Goal: Task Accomplishment & Management: Complete application form

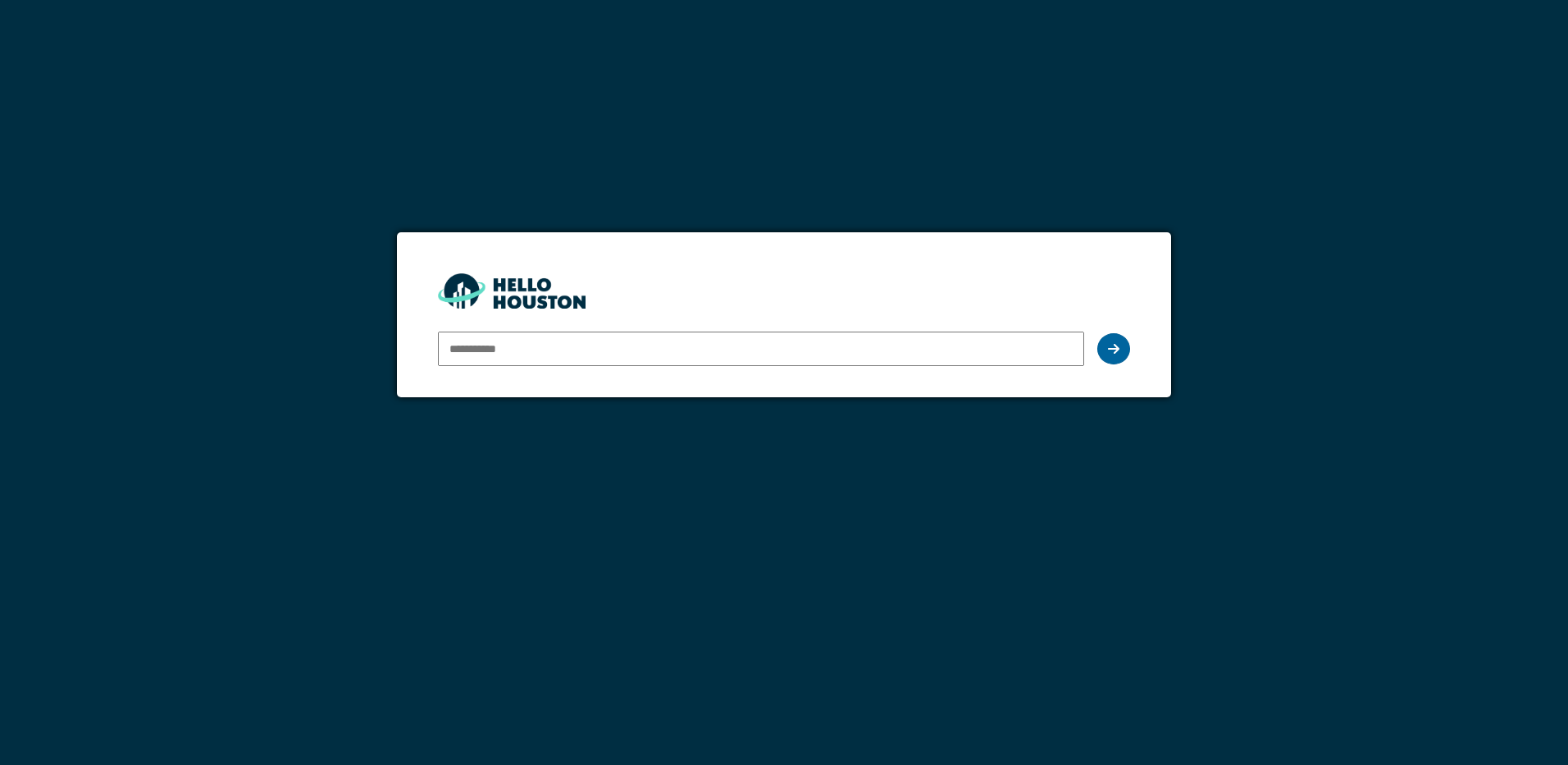
type input "**********"
click at [1127, 353] on div at bounding box center [1114, 349] width 33 height 31
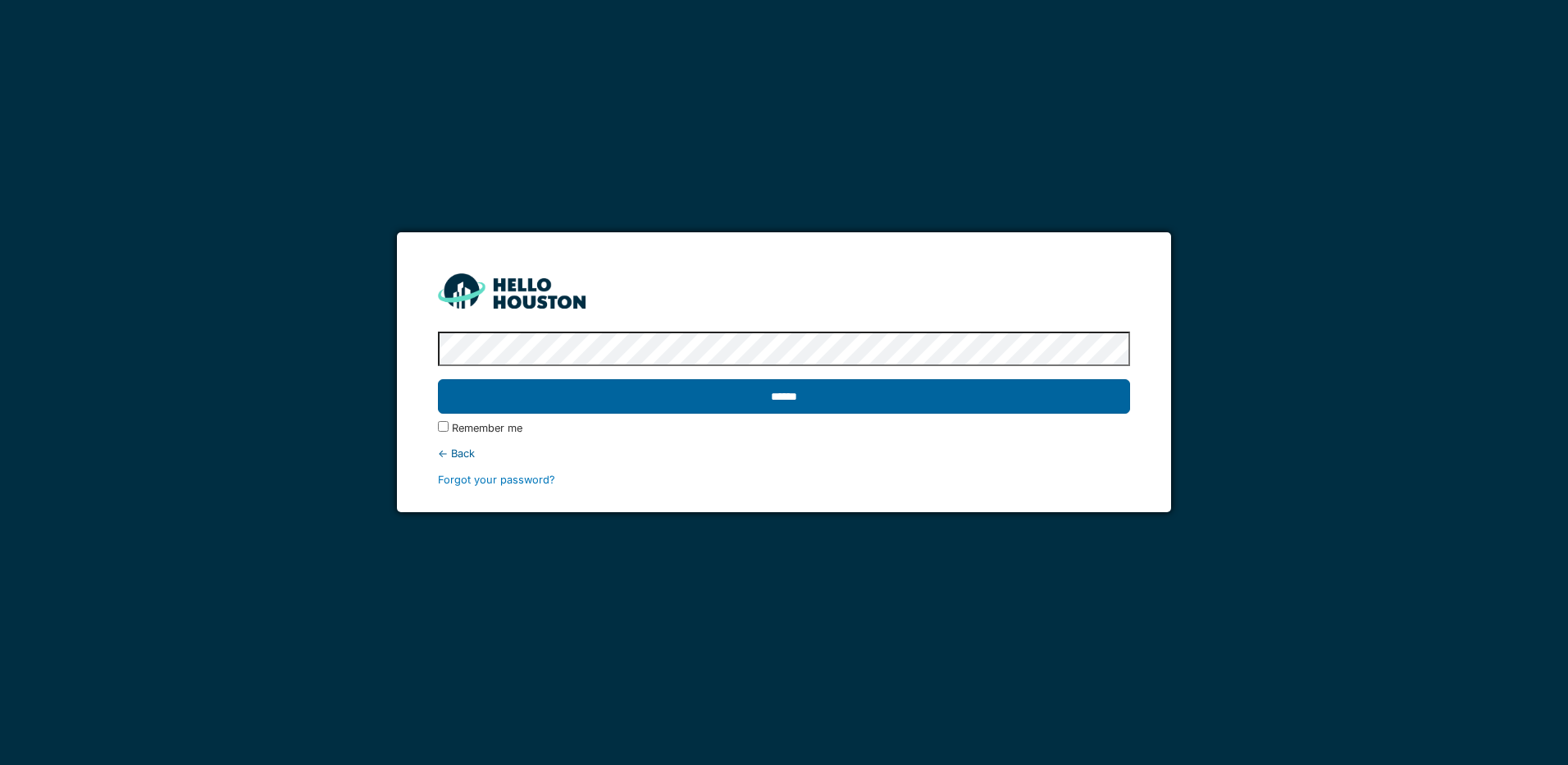
click at [870, 391] on input "******" at bounding box center [783, 396] width 691 height 34
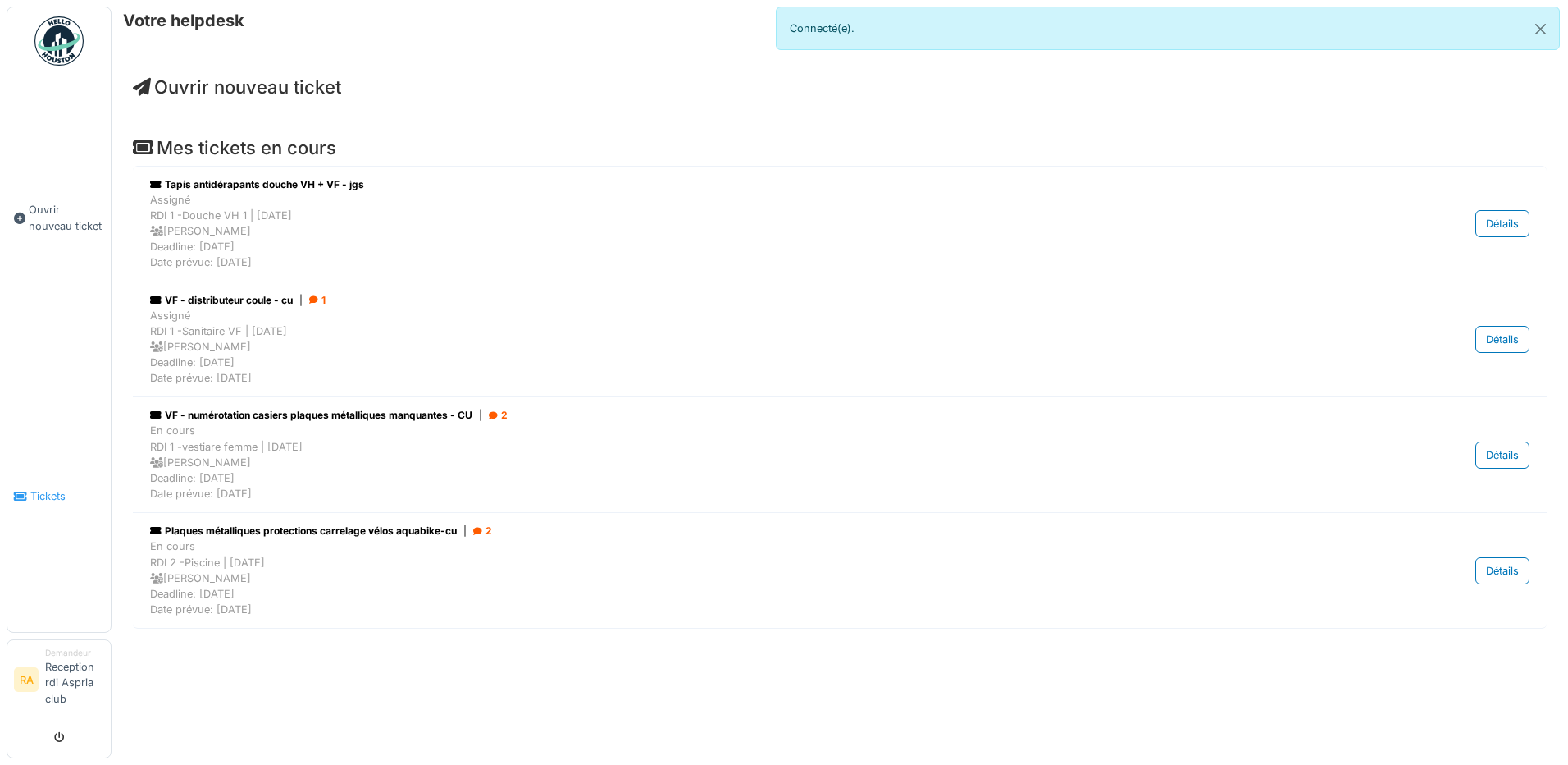
click at [71, 509] on link "Tickets" at bounding box center [59, 497] width 103 height 271
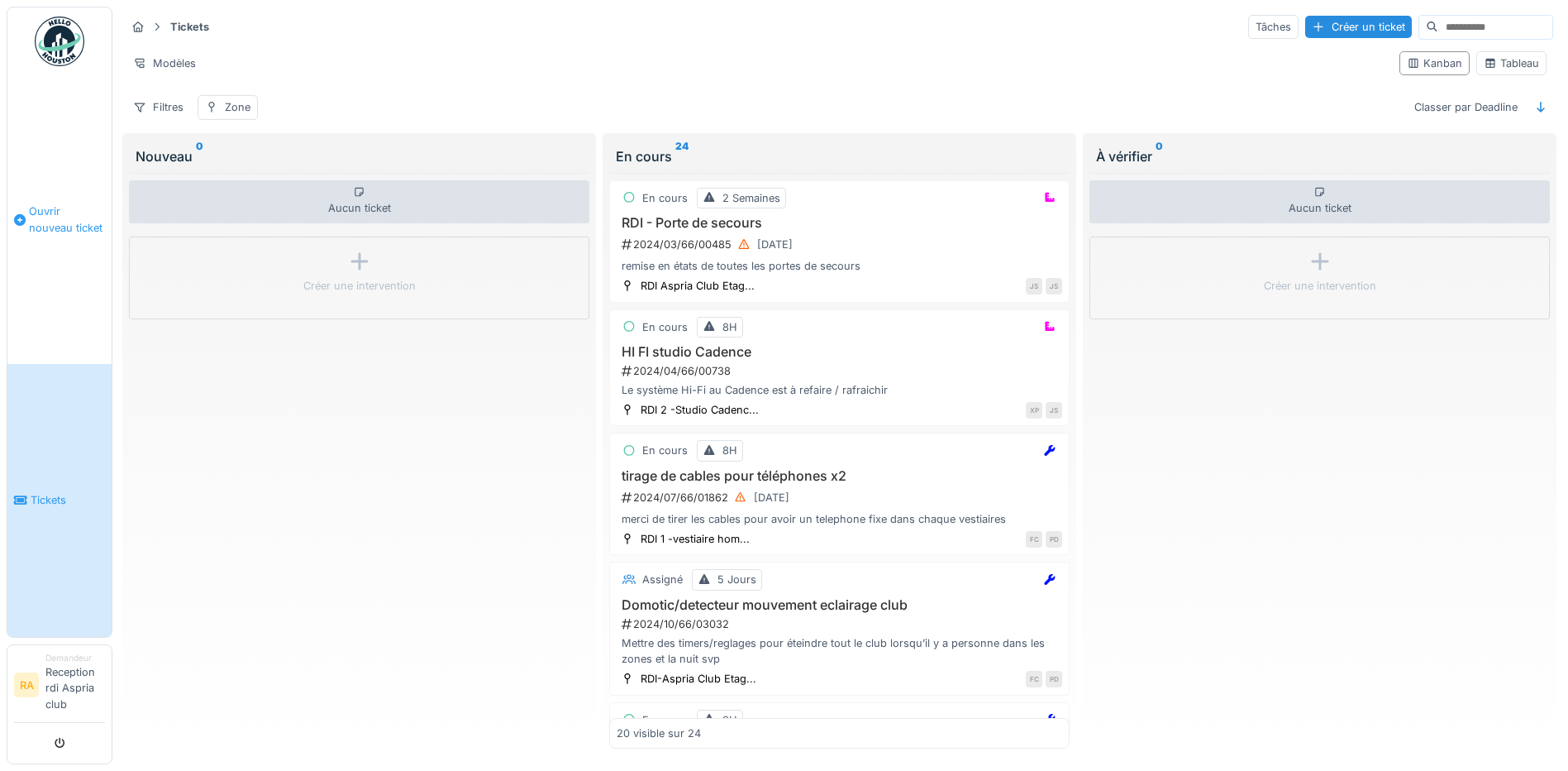
click at [60, 206] on span "Ouvrir nouveau ticket" at bounding box center [67, 219] width 76 height 32
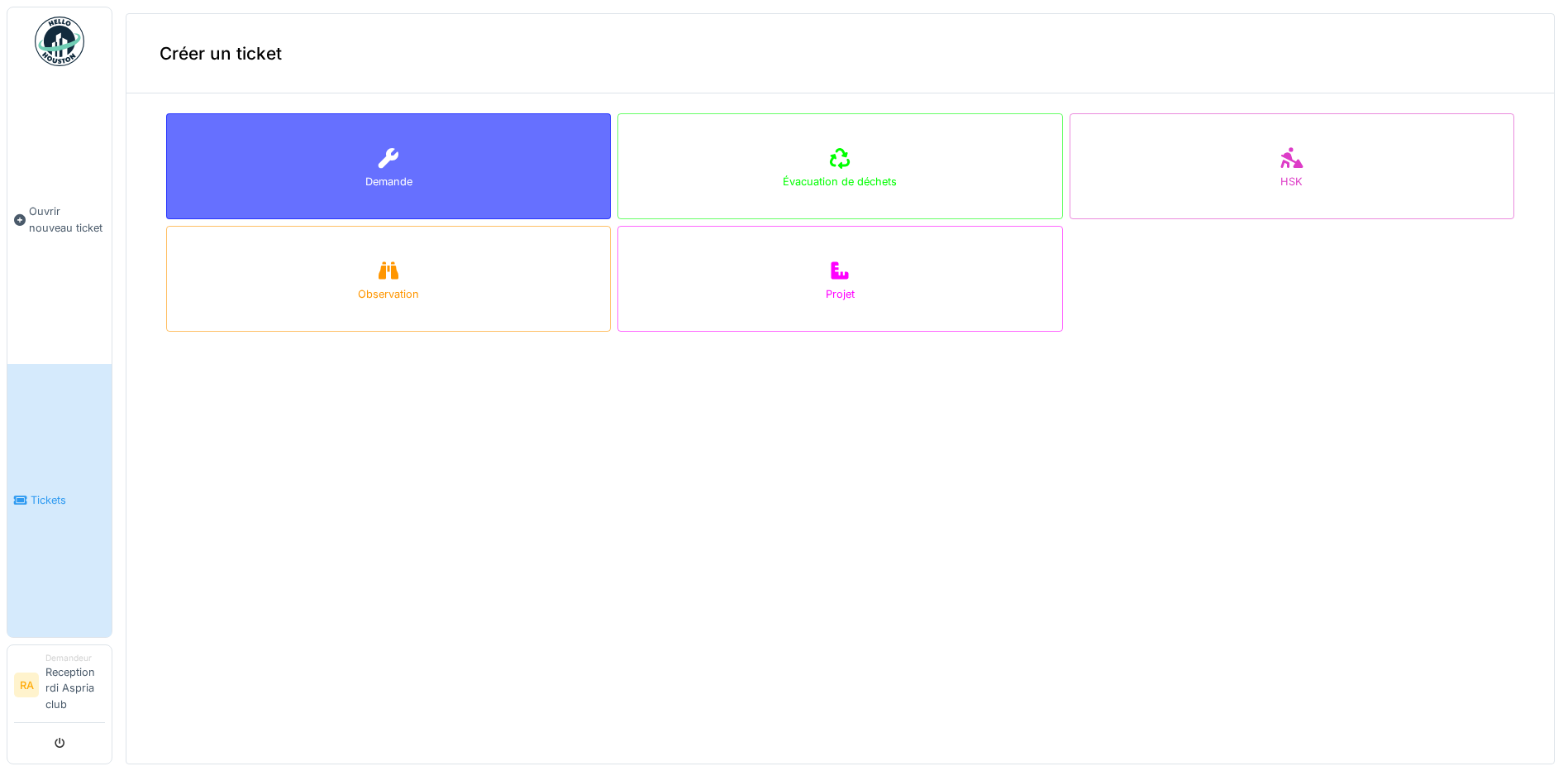
click at [382, 167] on div at bounding box center [388, 159] width 25 height 30
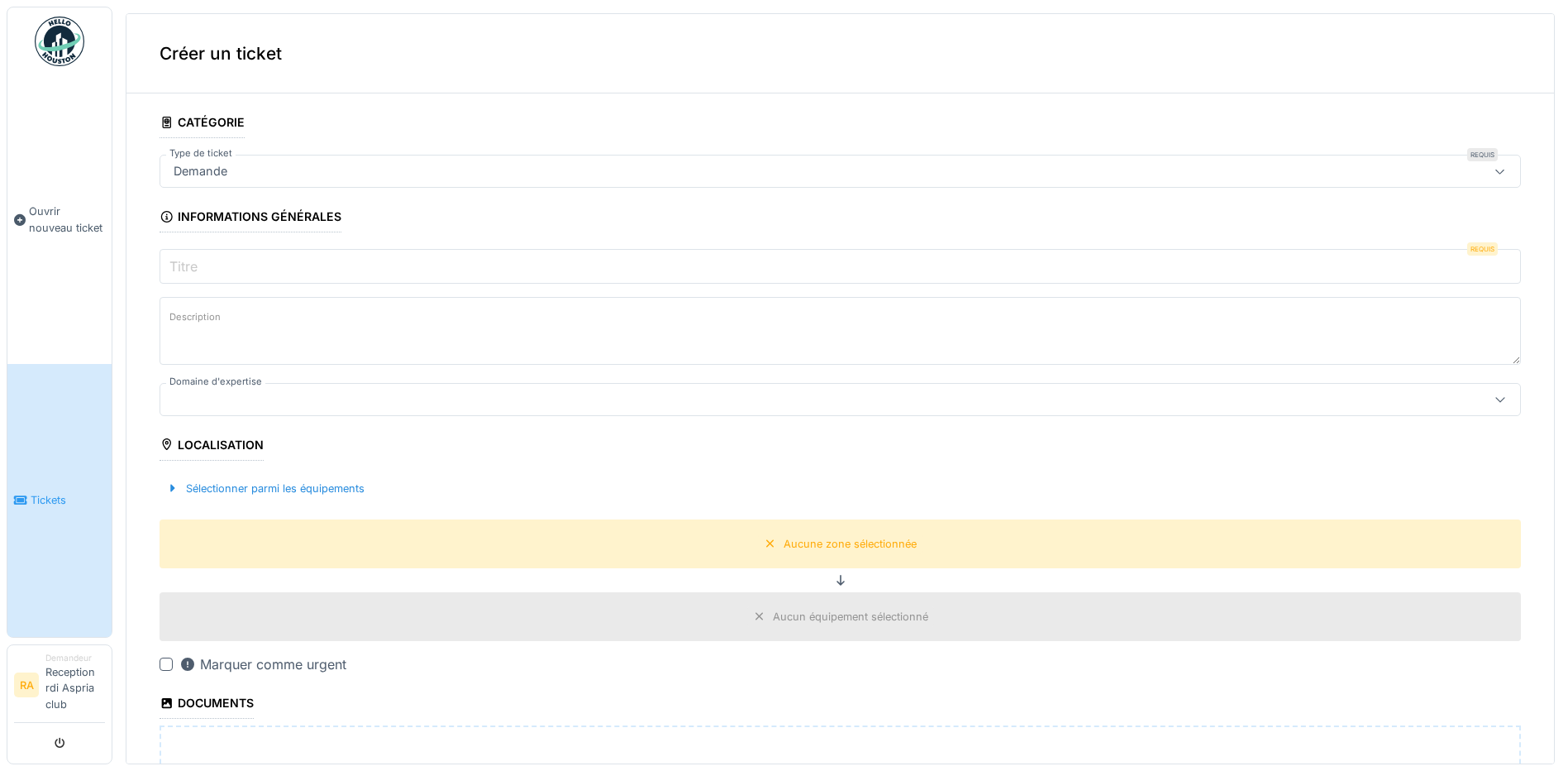
click at [210, 278] on input "Titre" at bounding box center [840, 265] width 1362 height 34
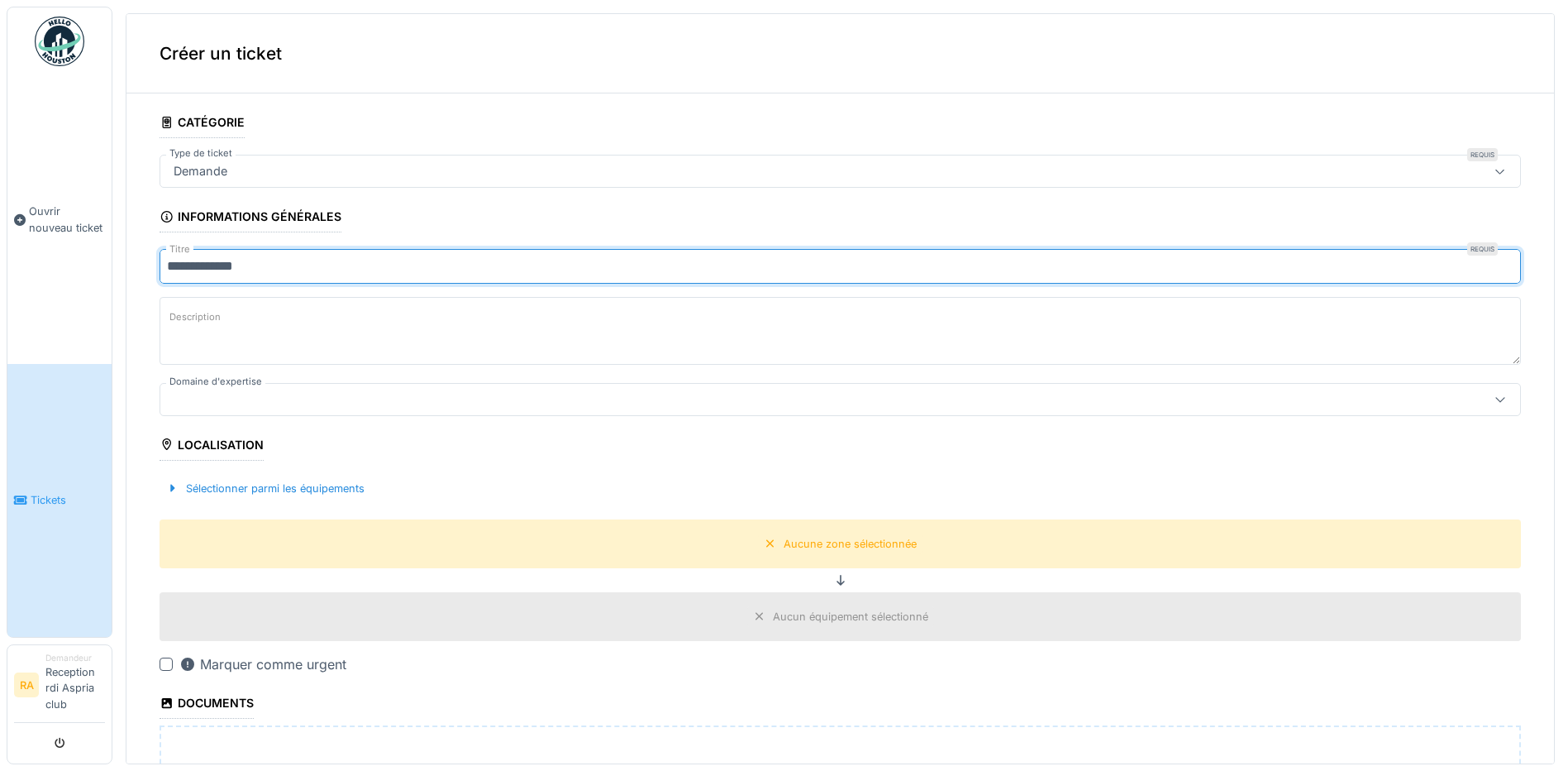
click at [168, 267] on input "**********" at bounding box center [840, 265] width 1362 height 34
type input "**********"
click at [294, 301] on textarea "Description" at bounding box center [840, 330] width 1362 height 68
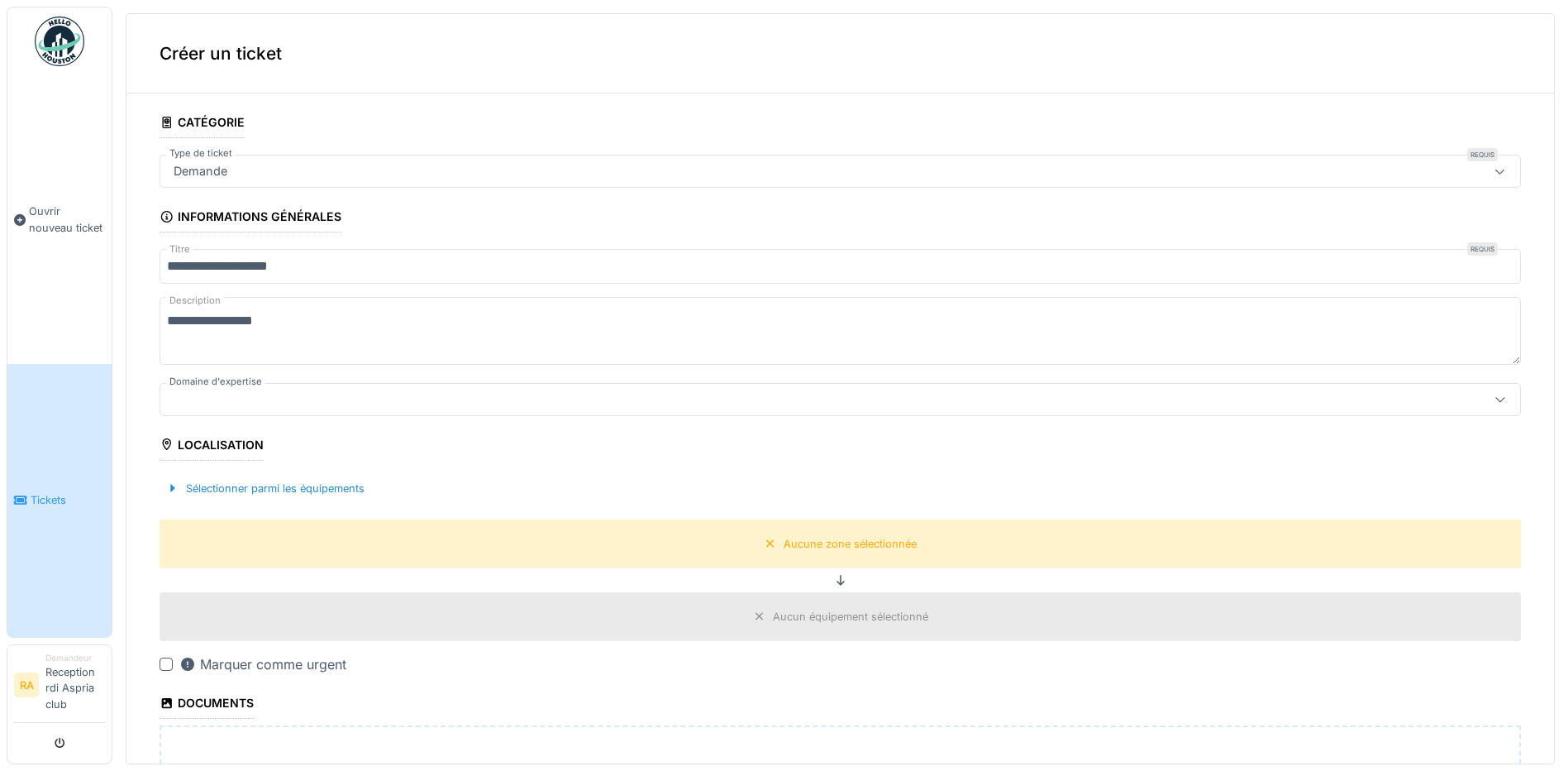
click at [264, 316] on textarea "**********" at bounding box center [840, 330] width 1362 height 68
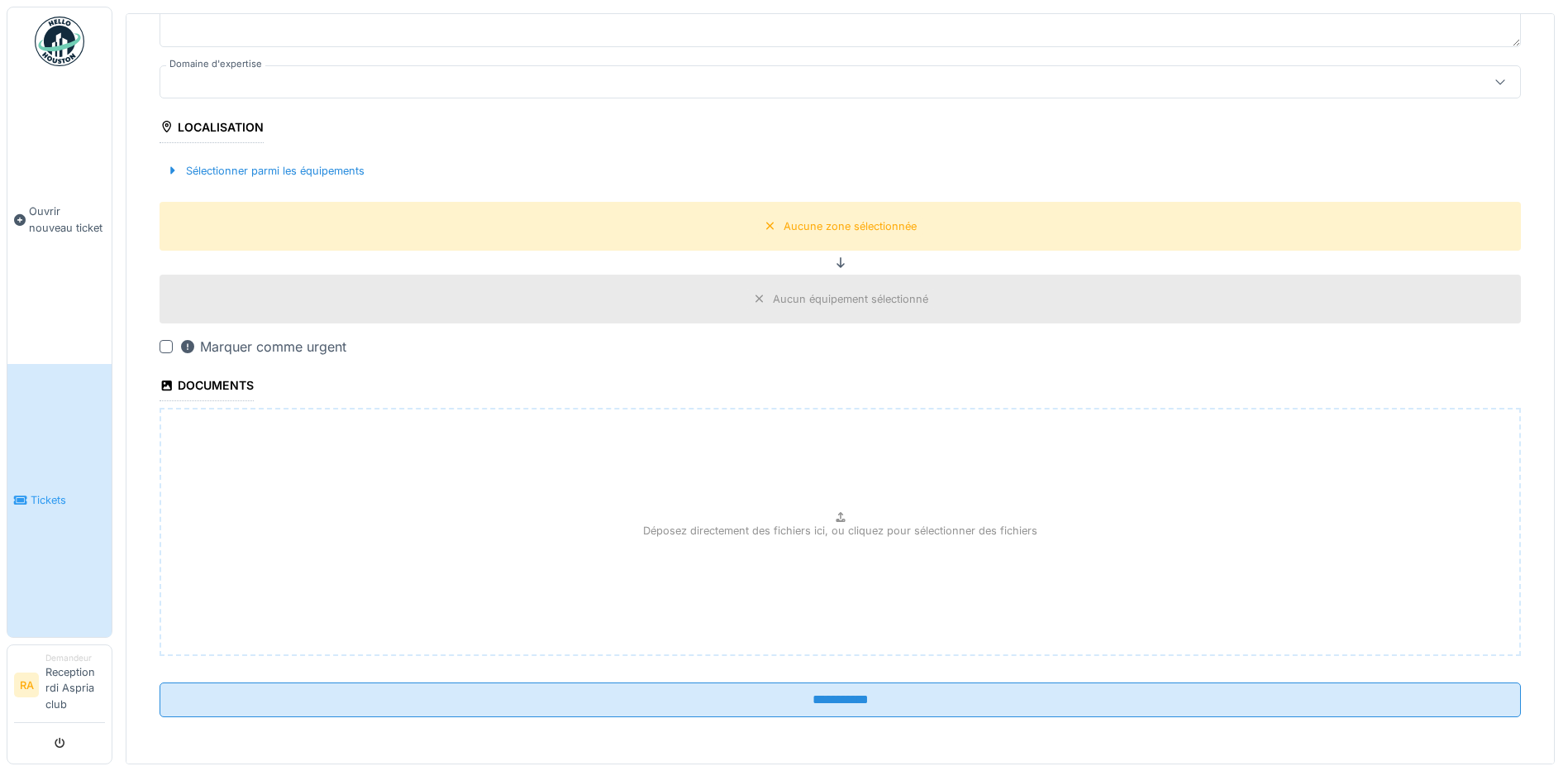
scroll to position [6, 0]
type textarea "**********"
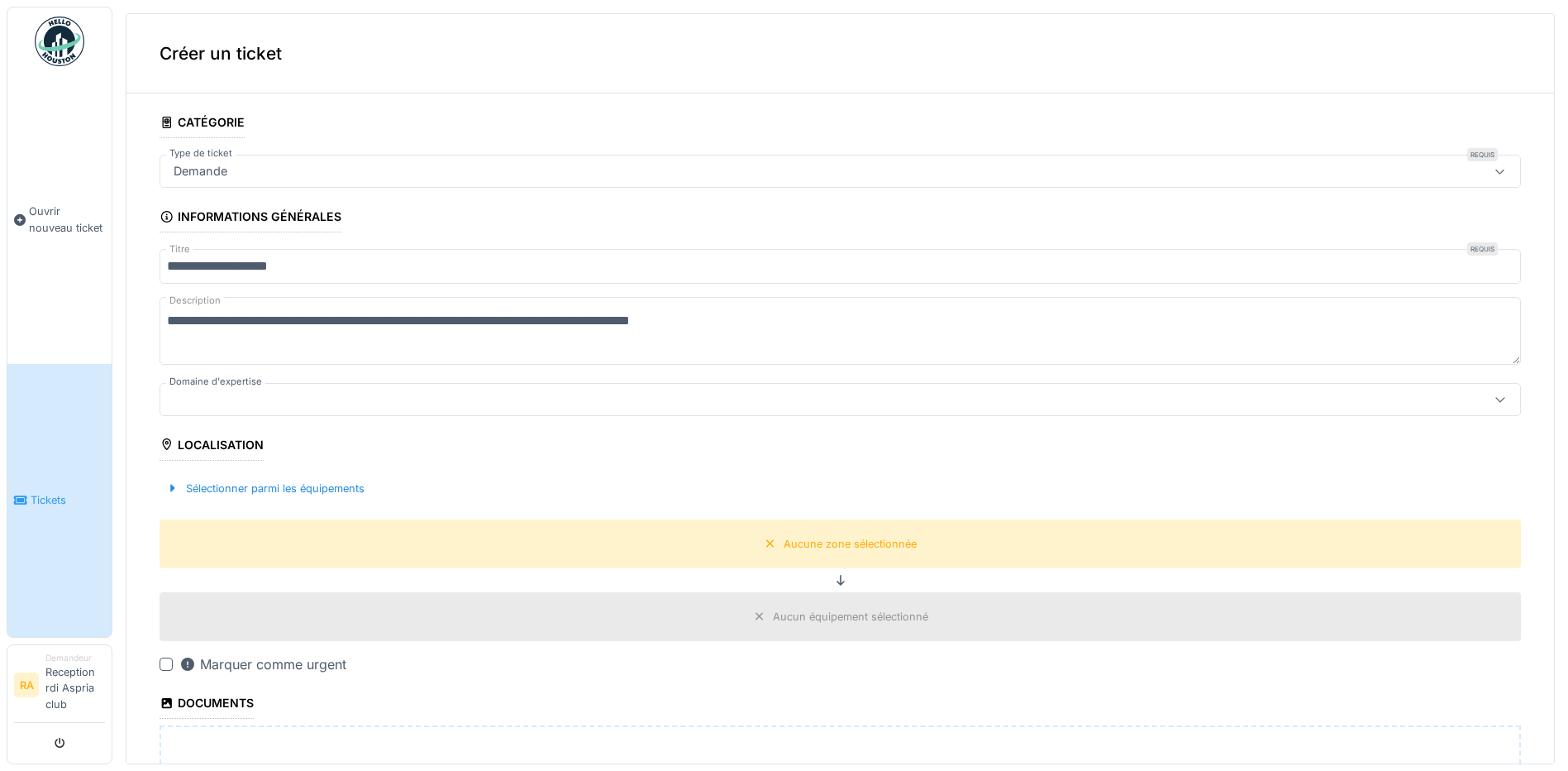
scroll to position [0, 0]
click at [180, 488] on div "Sélectionner parmi les équipements" at bounding box center [265, 488] width 211 height 22
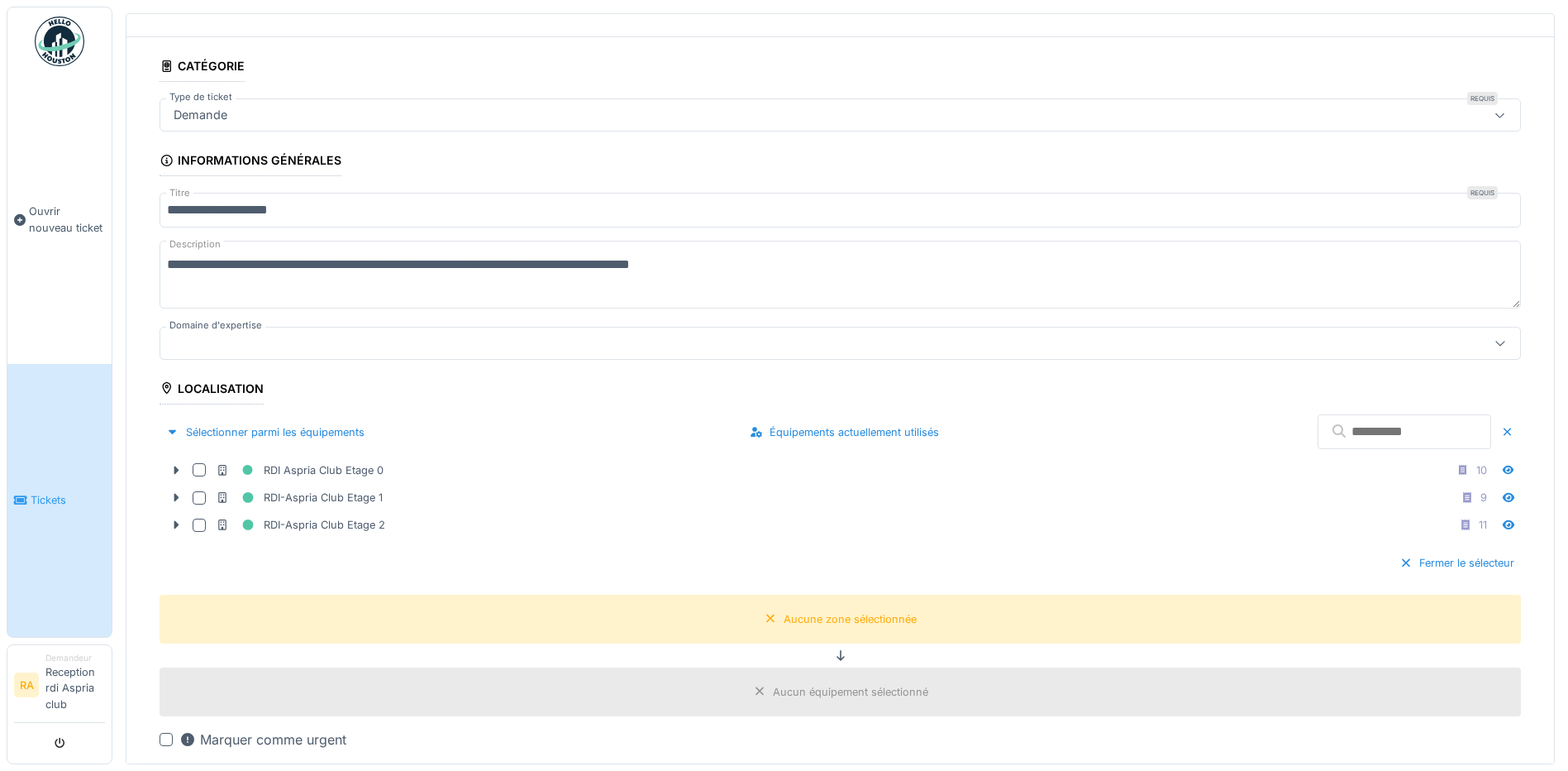
scroll to position [83, 0]
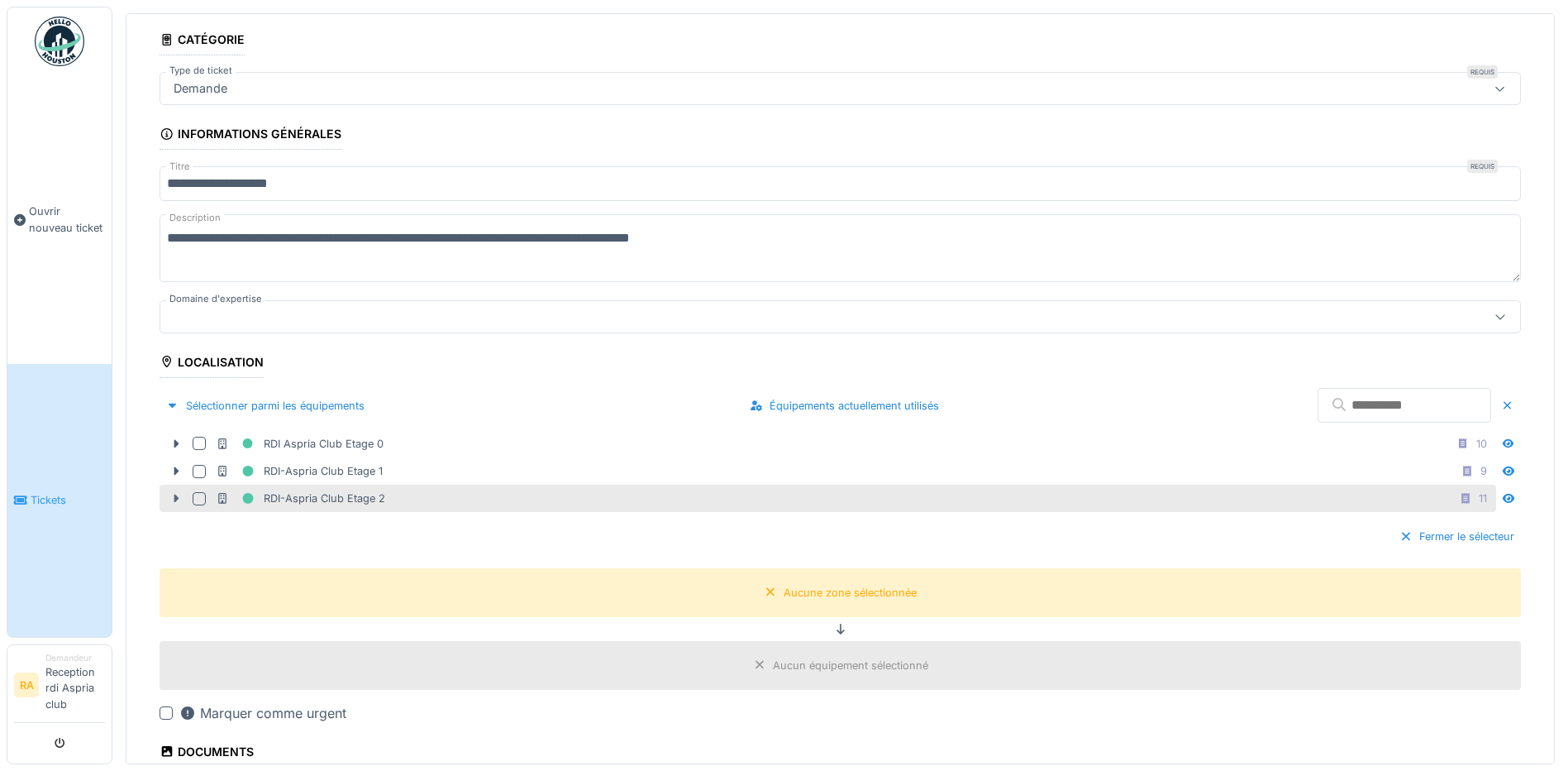
click at [174, 500] on icon at bounding box center [177, 498] width 5 height 8
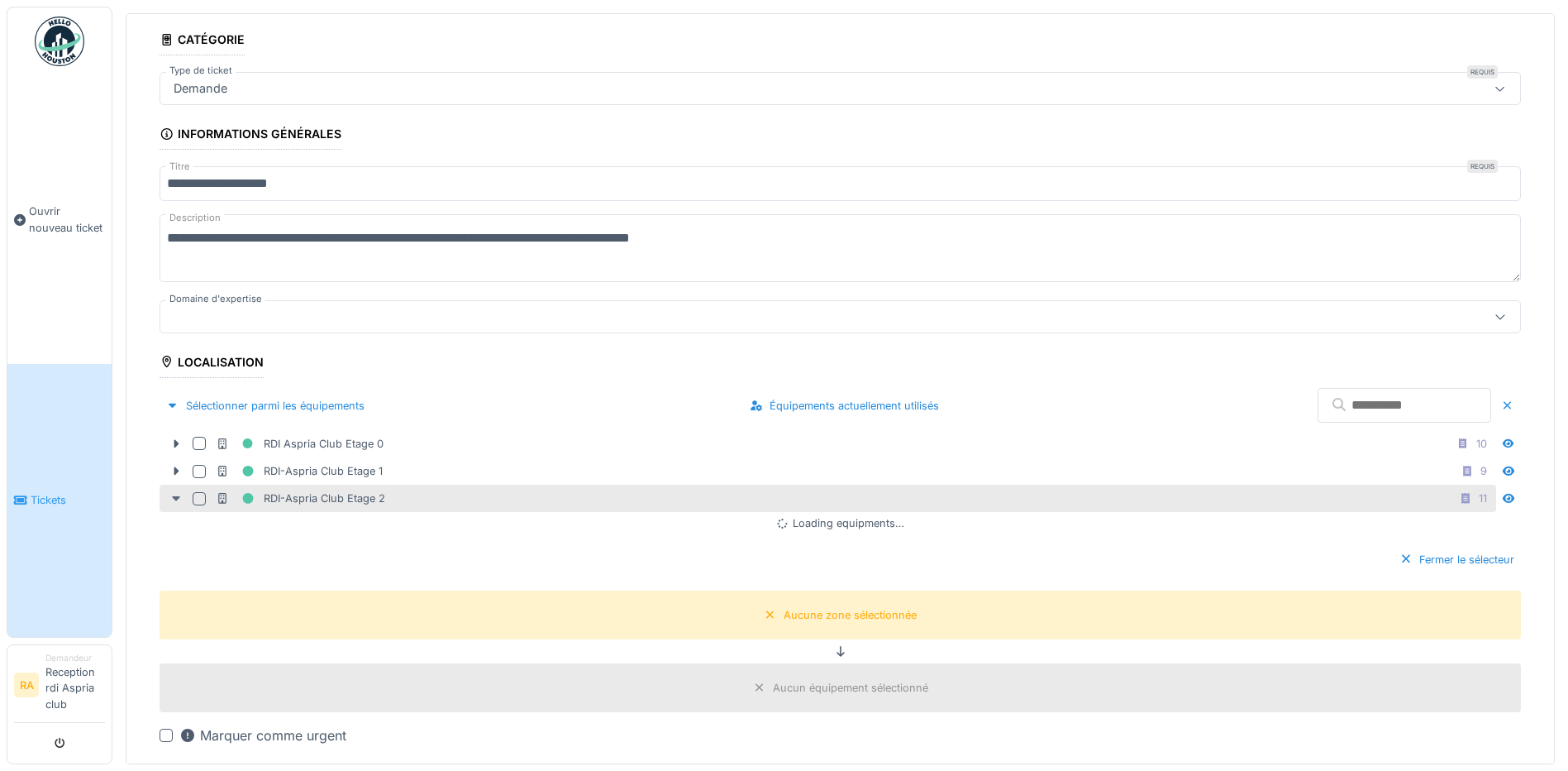
click at [182, 500] on div at bounding box center [176, 499] width 26 height 18
click at [178, 500] on icon at bounding box center [175, 498] width 13 height 11
click at [196, 496] on div at bounding box center [199, 498] width 13 height 13
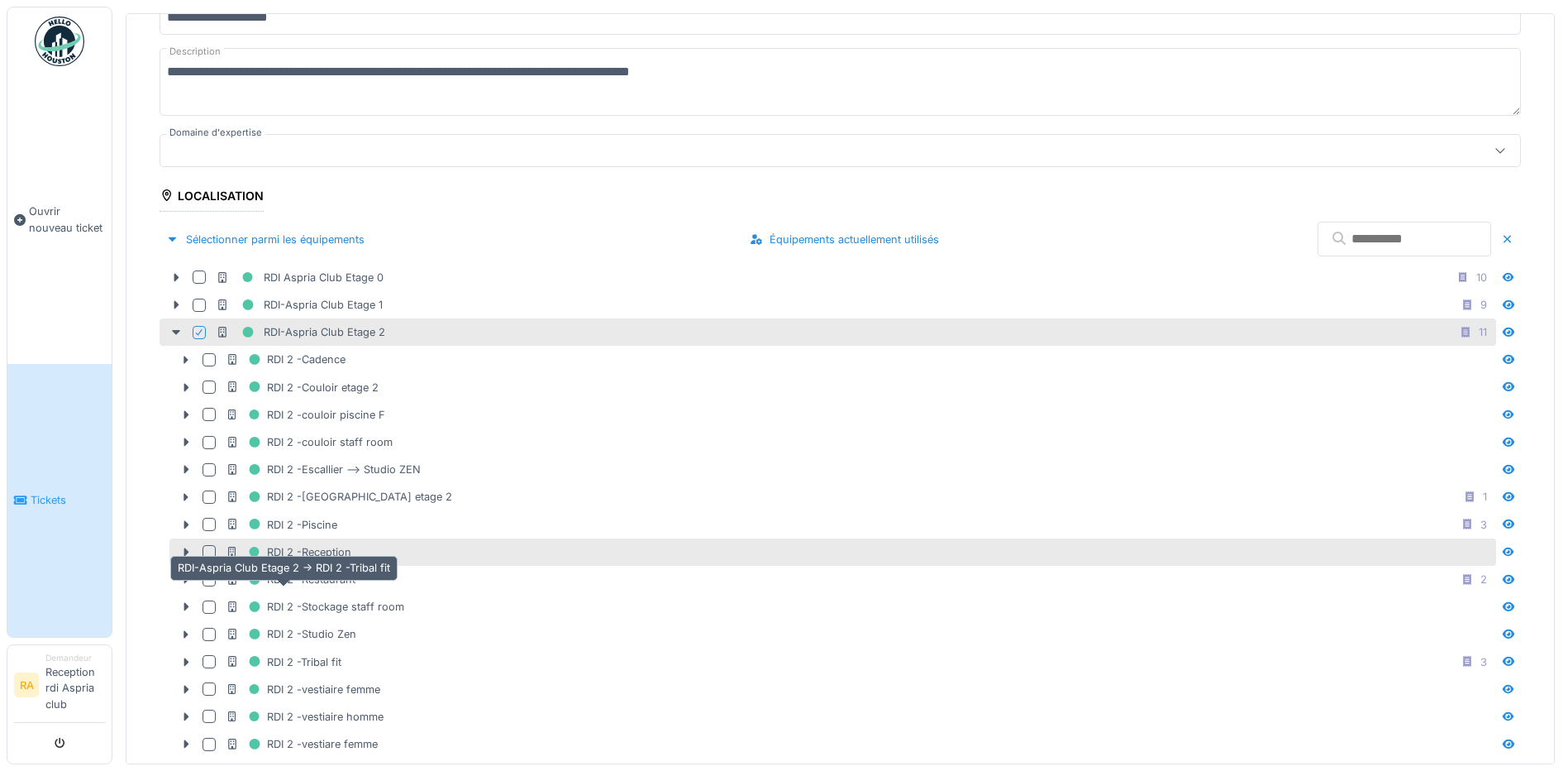
scroll to position [330, 0]
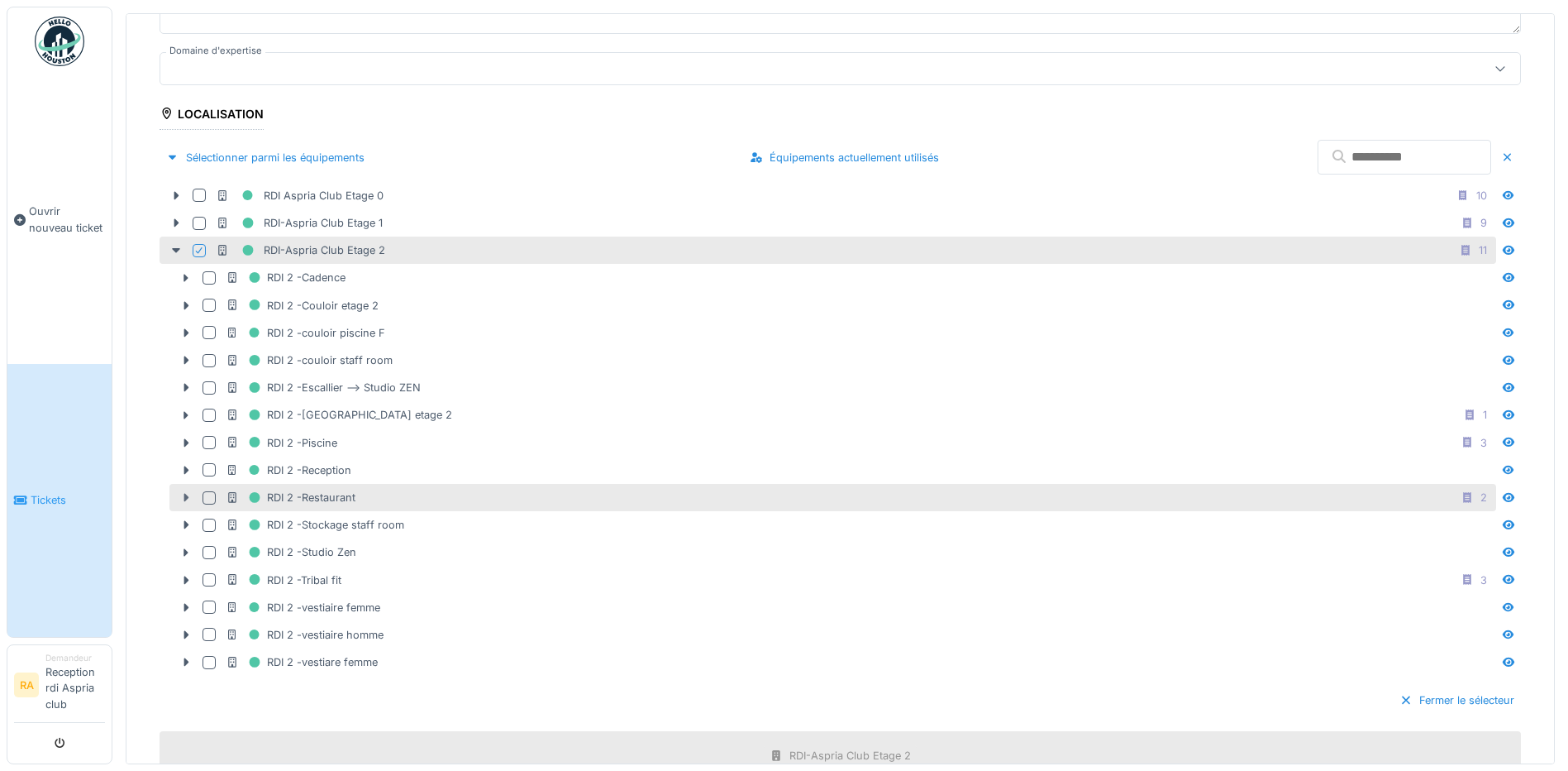
click at [189, 501] on icon at bounding box center [186, 497] width 13 height 11
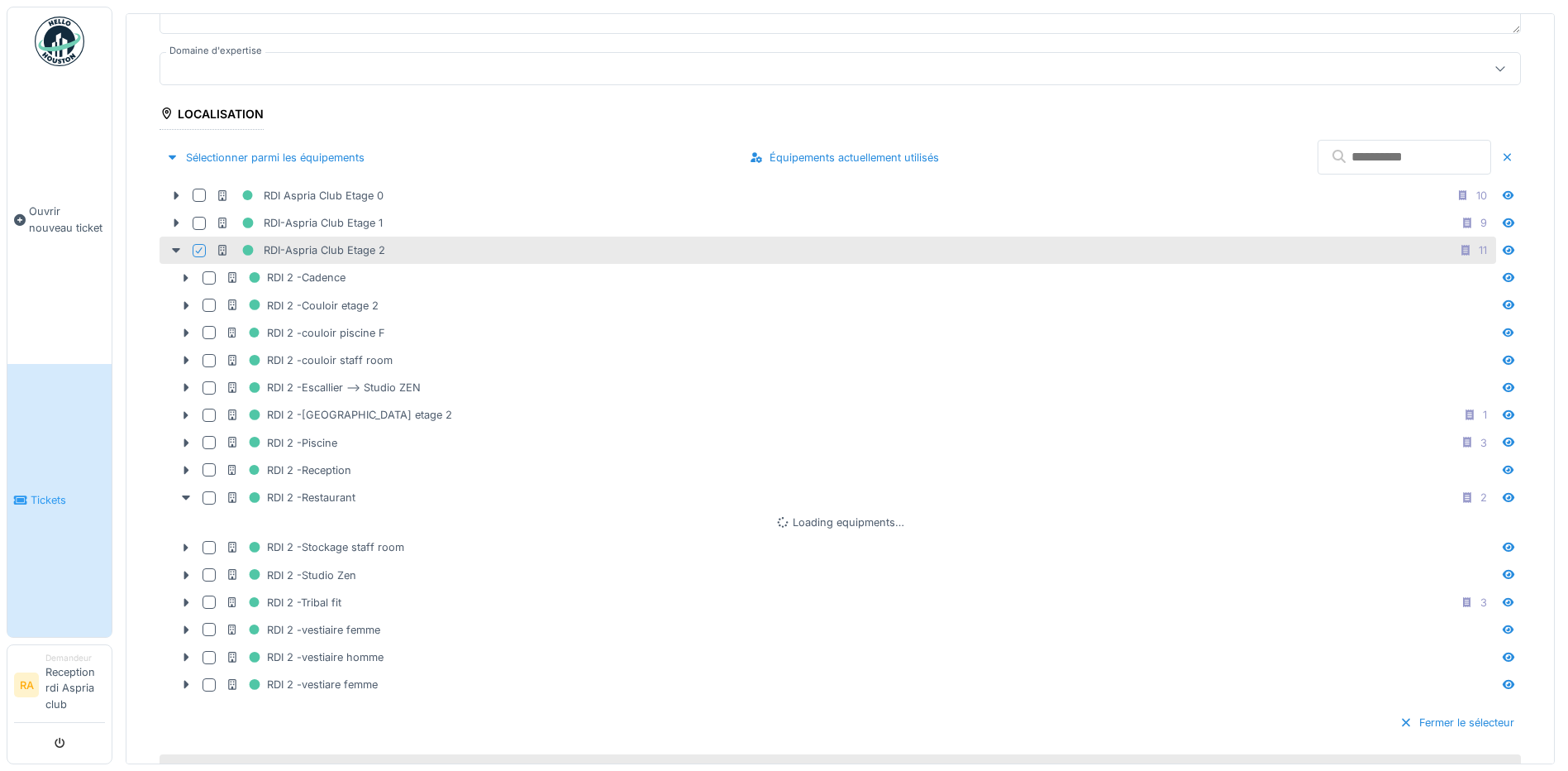
click at [201, 252] on icon at bounding box center [199, 250] width 10 height 8
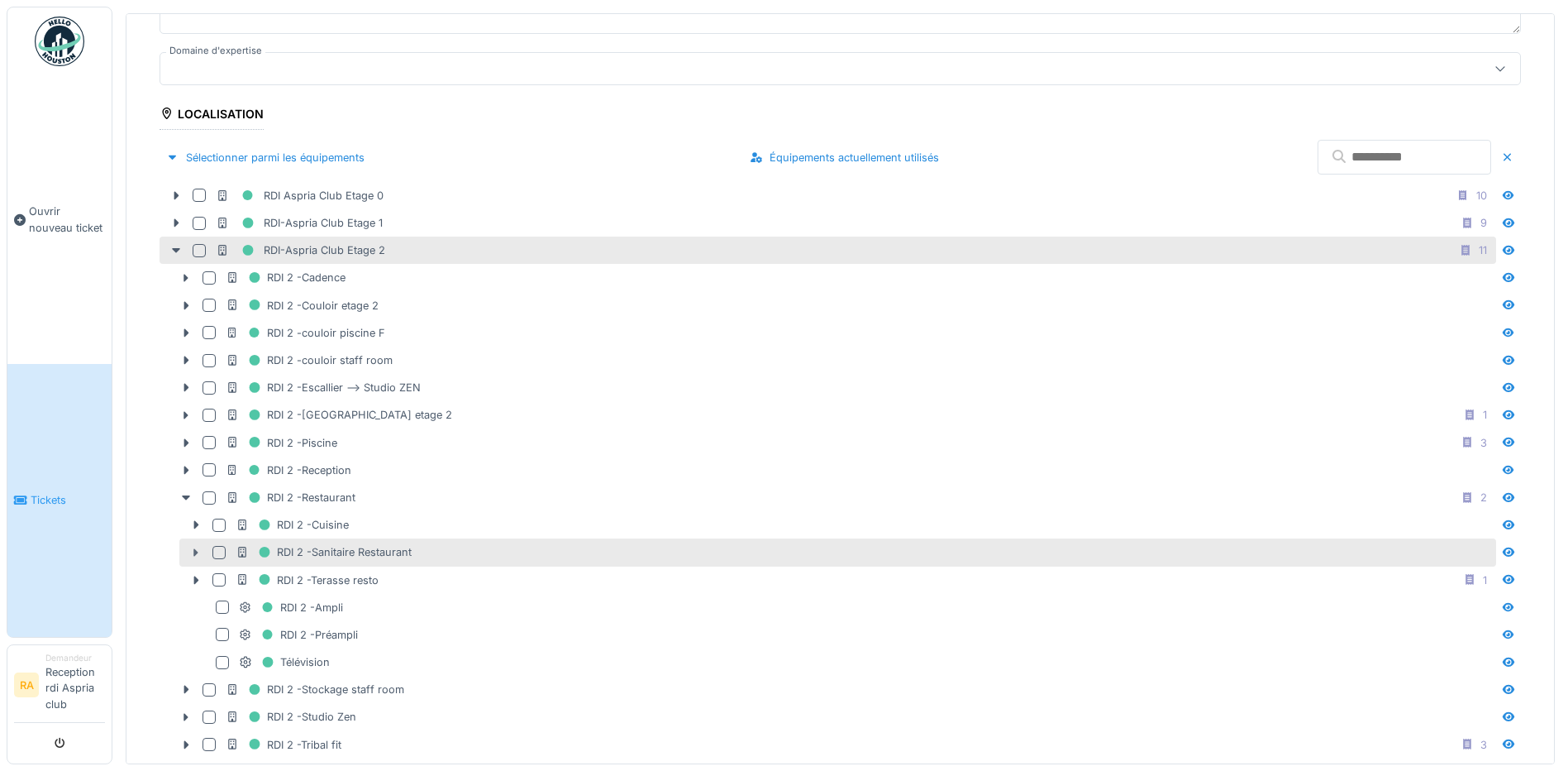
click at [197, 552] on icon at bounding box center [197, 552] width 5 height 8
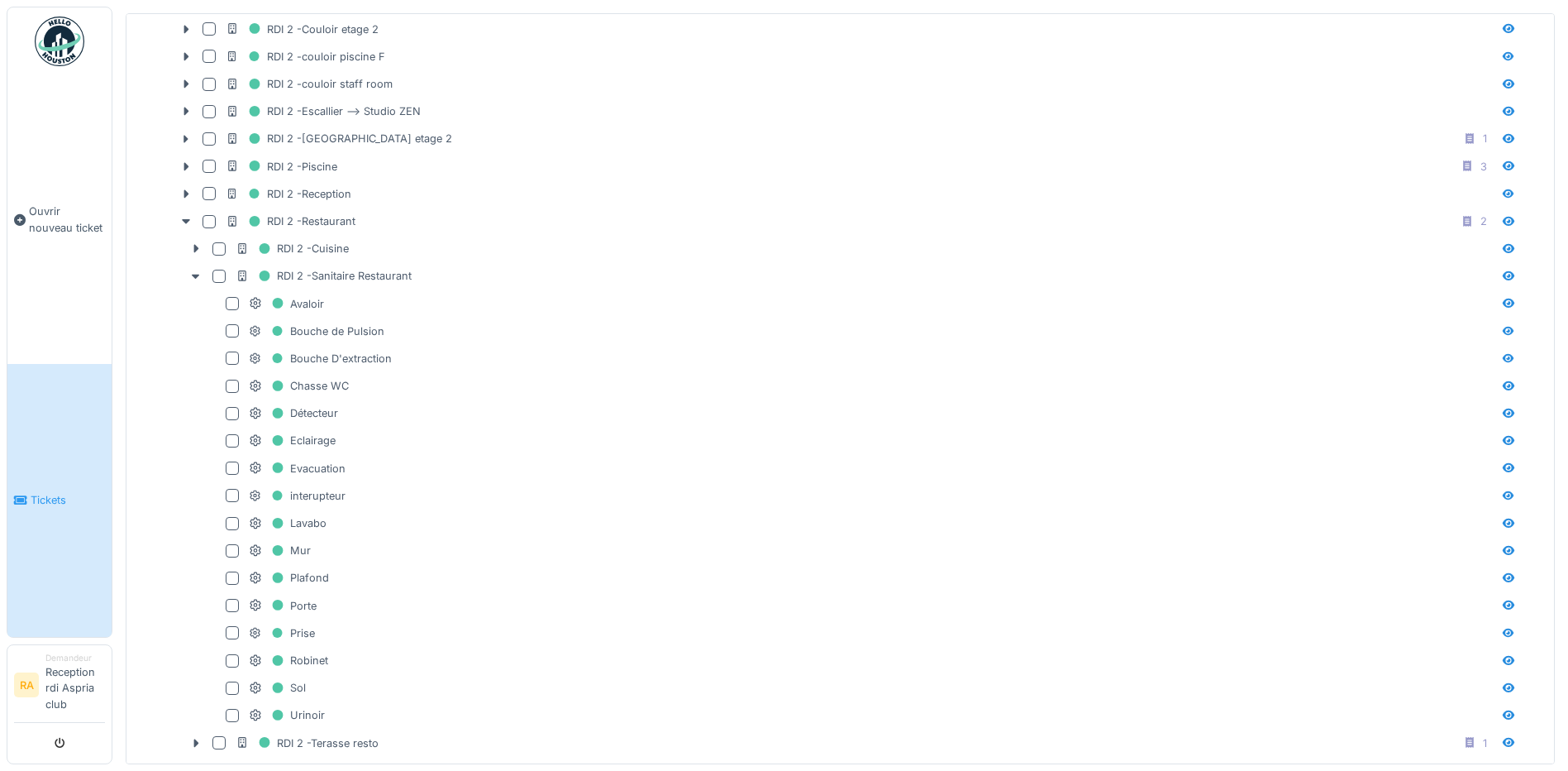
scroll to position [579, 0]
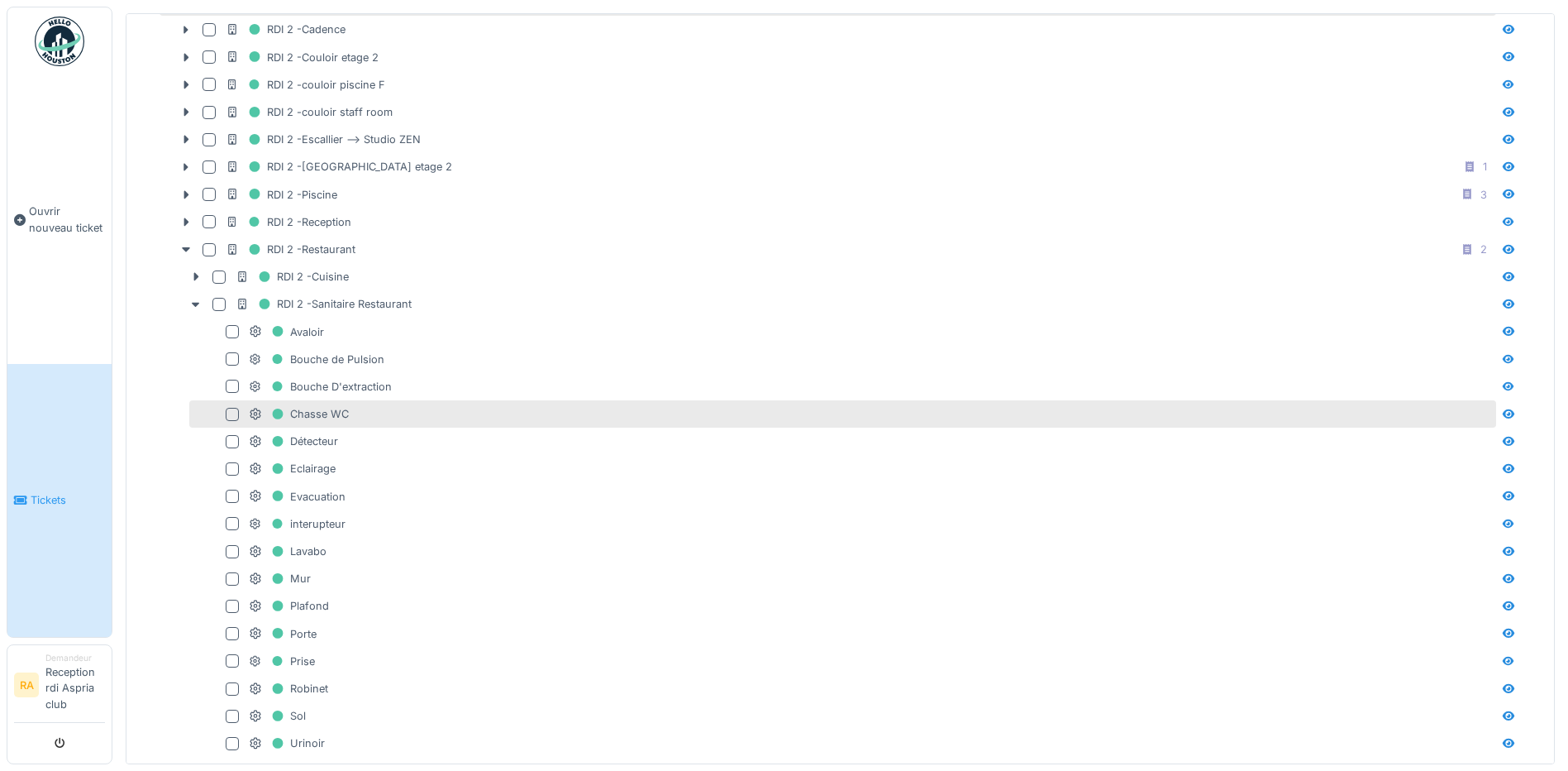
click at [233, 409] on div at bounding box center [232, 414] width 13 height 13
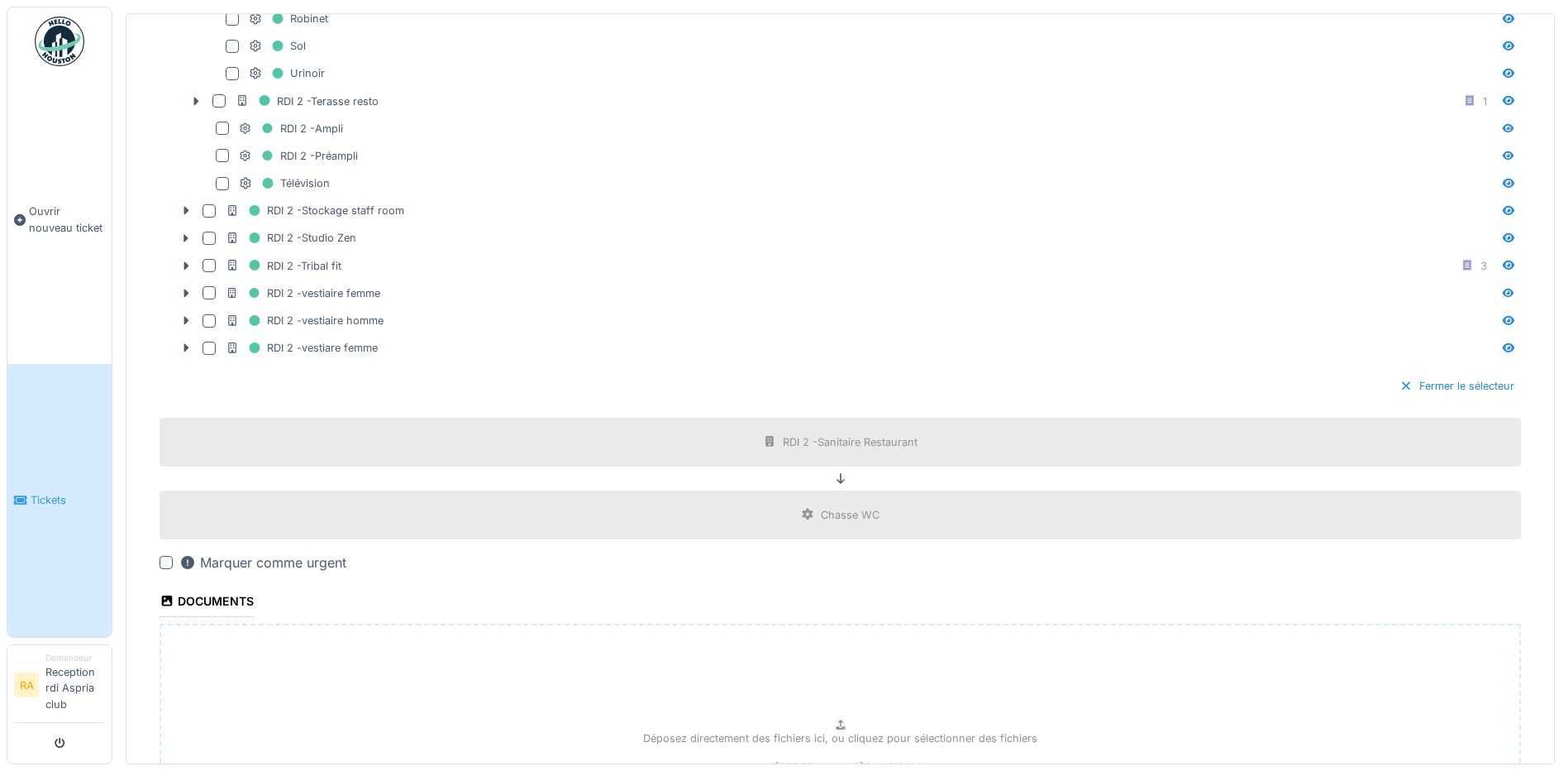
scroll to position [1405, 0]
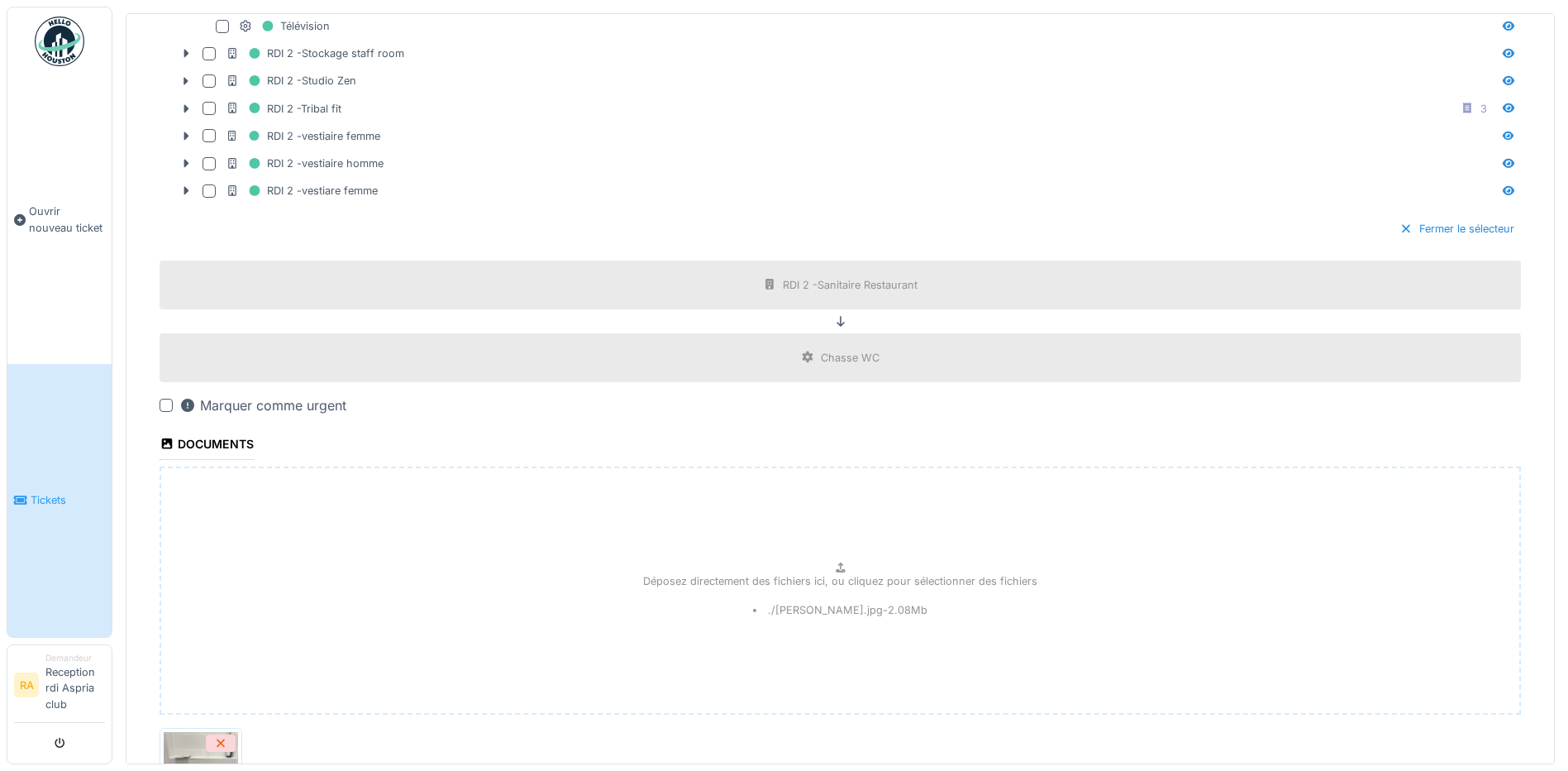
click at [834, 322] on icon at bounding box center [840, 322] width 13 height 11
click at [811, 300] on div "RDI 2 -Sanitaire Restaurant" at bounding box center [840, 285] width 1362 height 48
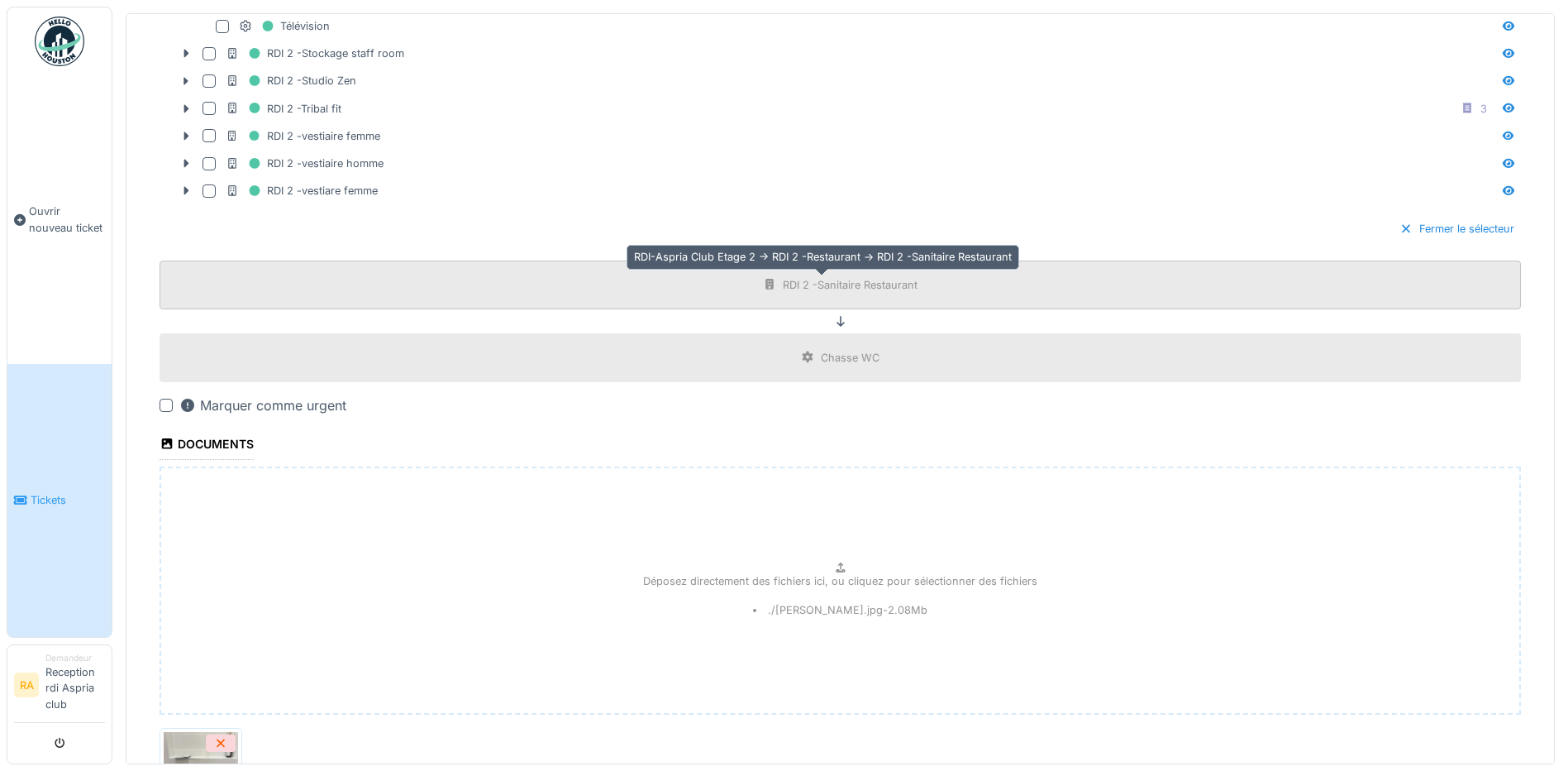
click at [811, 292] on div "RDI 2 -Sanitaire Restaurant" at bounding box center [840, 285] width 166 height 20
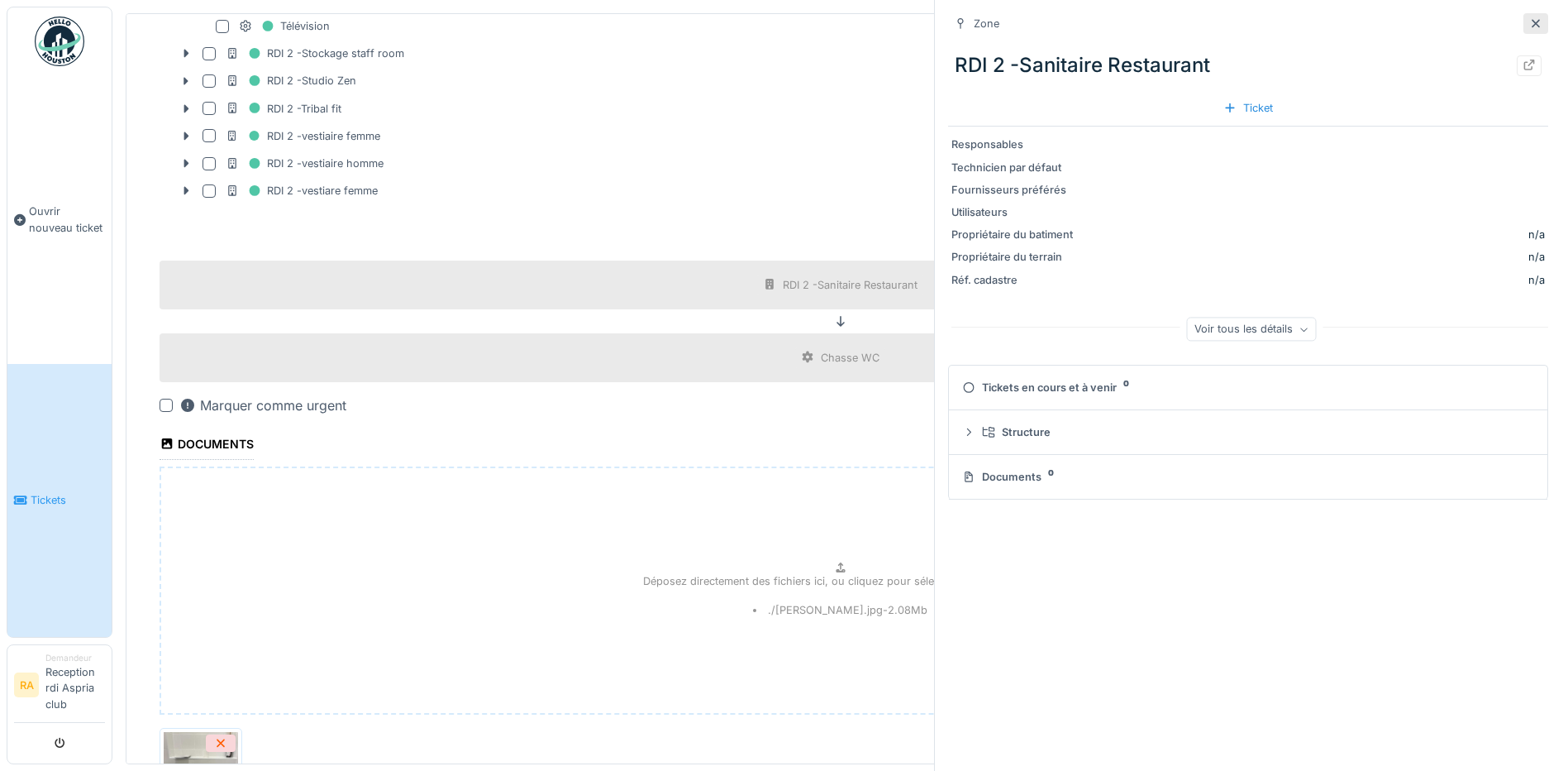
click at [1529, 24] on icon at bounding box center [1535, 24] width 13 height 11
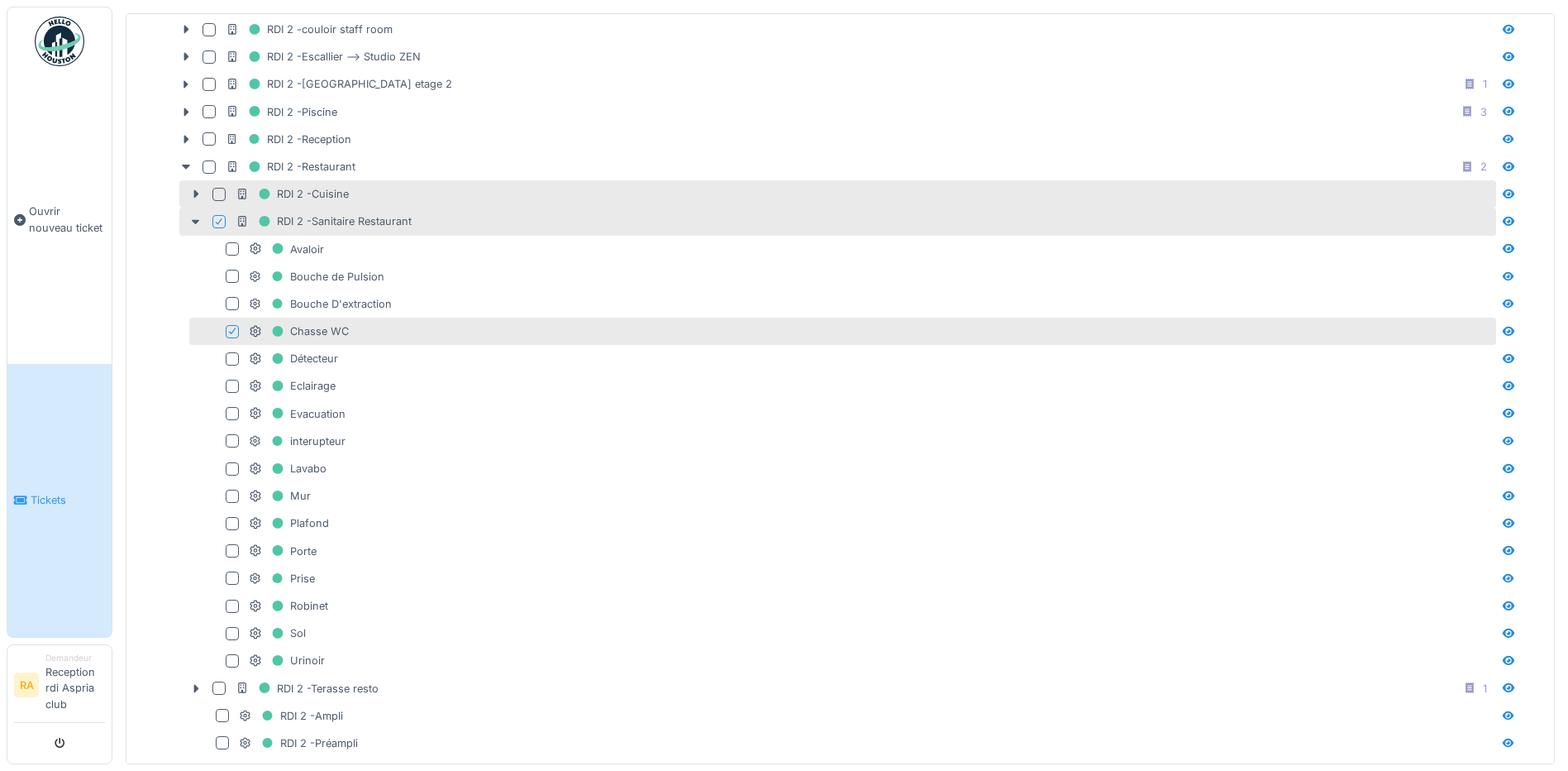
scroll to position [413, 0]
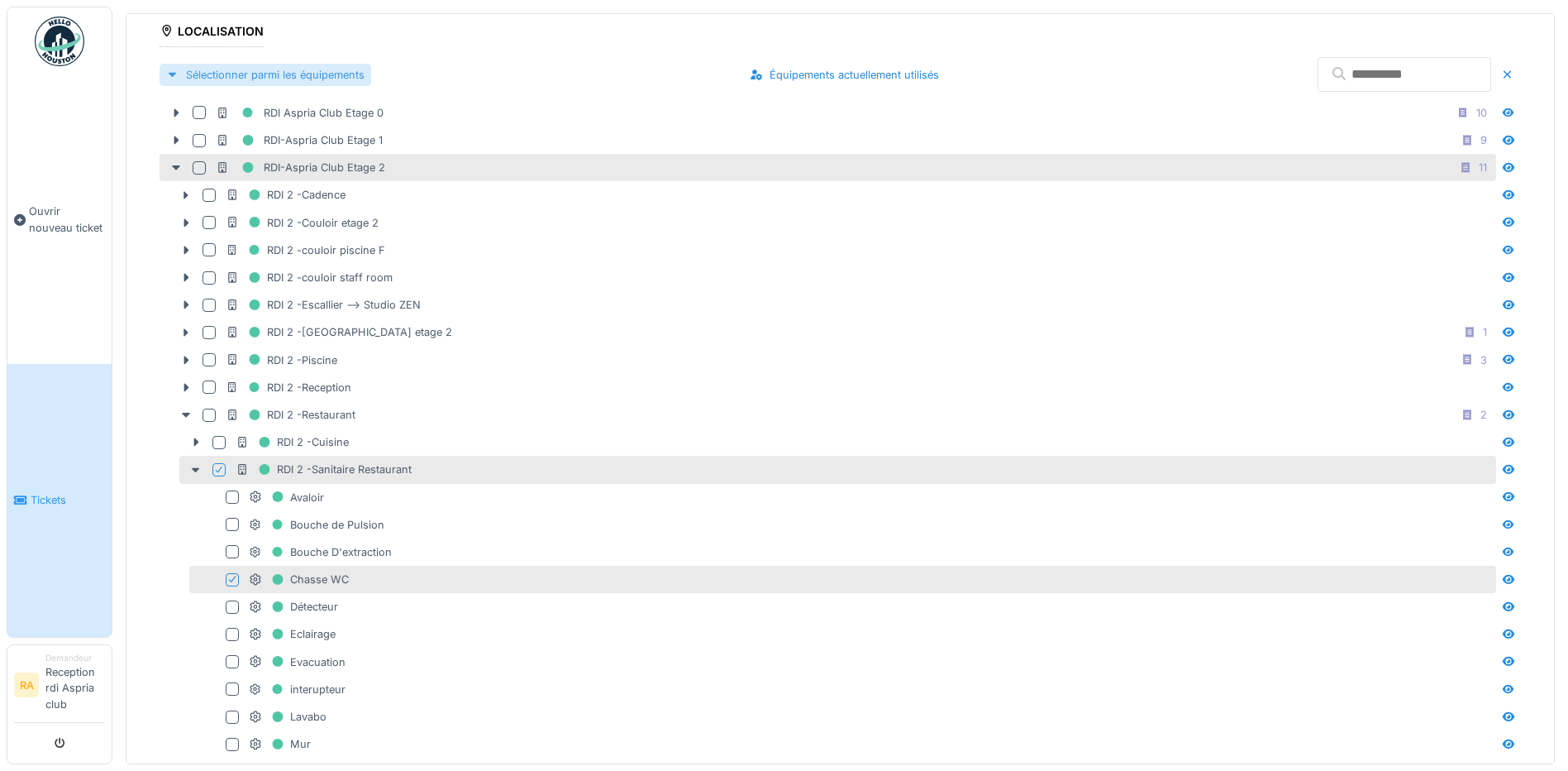
click at [168, 77] on div at bounding box center [173, 75] width 13 height 16
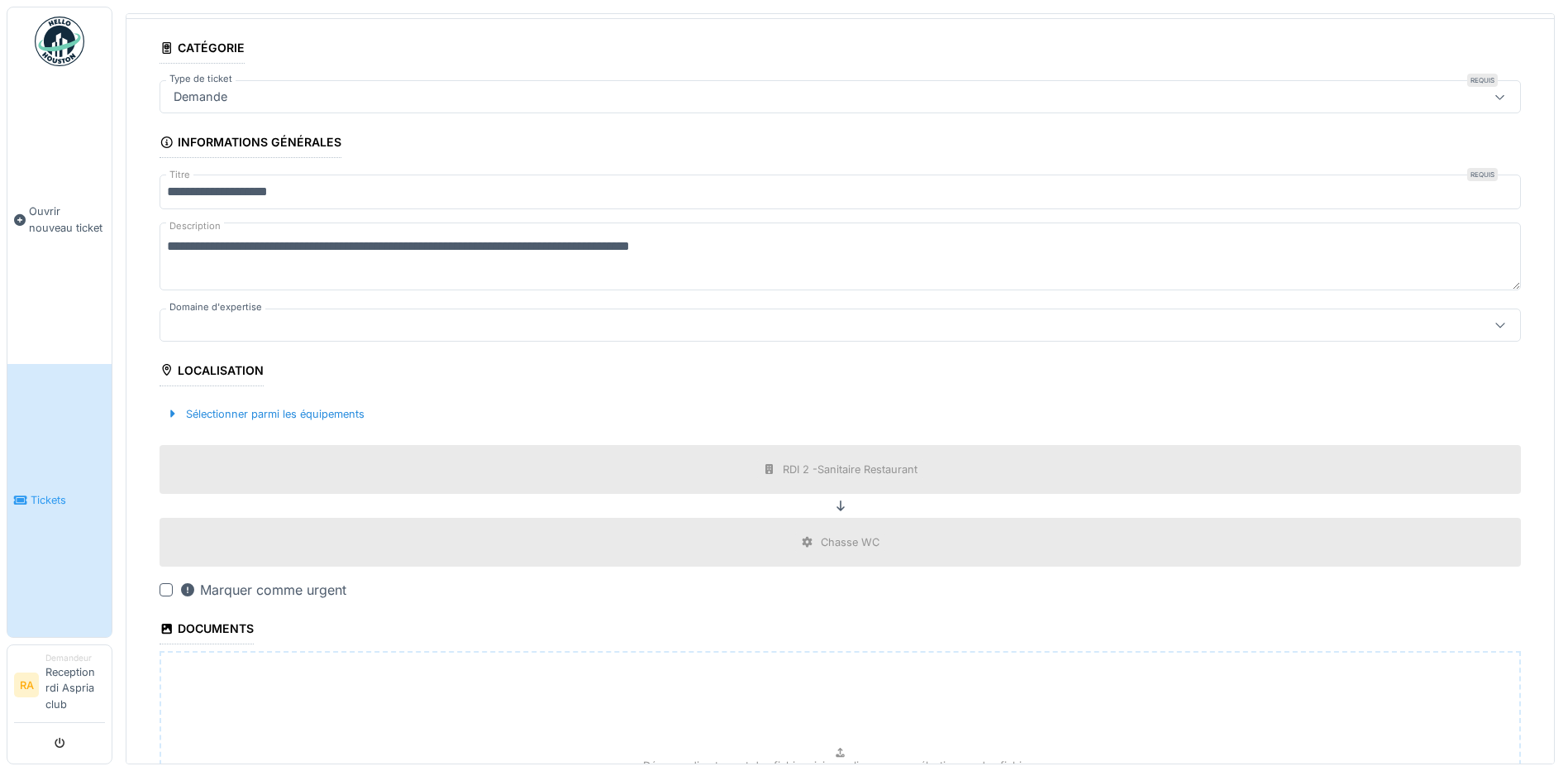
scroll to position [0, 0]
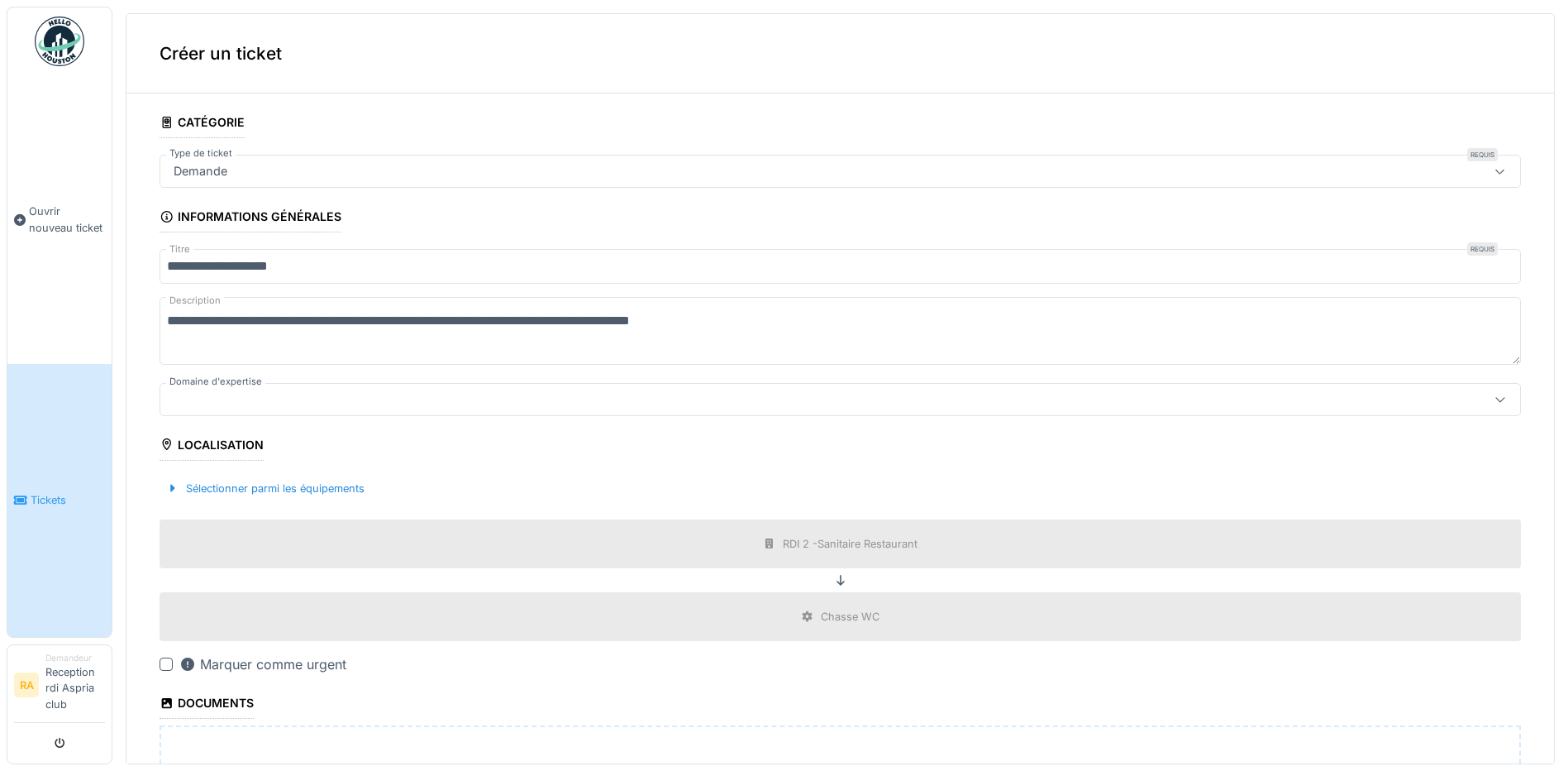
click at [246, 396] on div at bounding box center [766, 399] width 1199 height 19
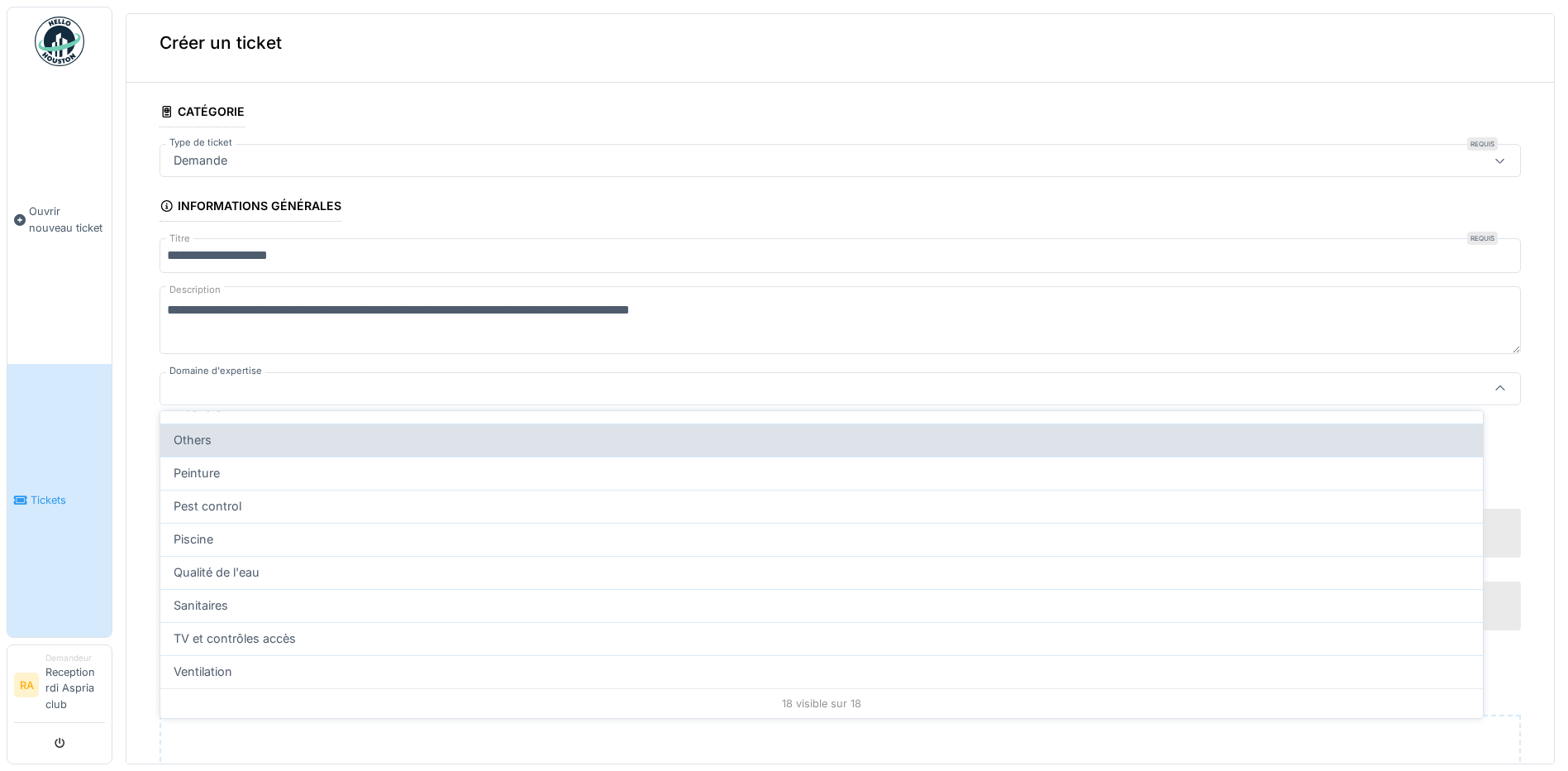
scroll to position [6, 0]
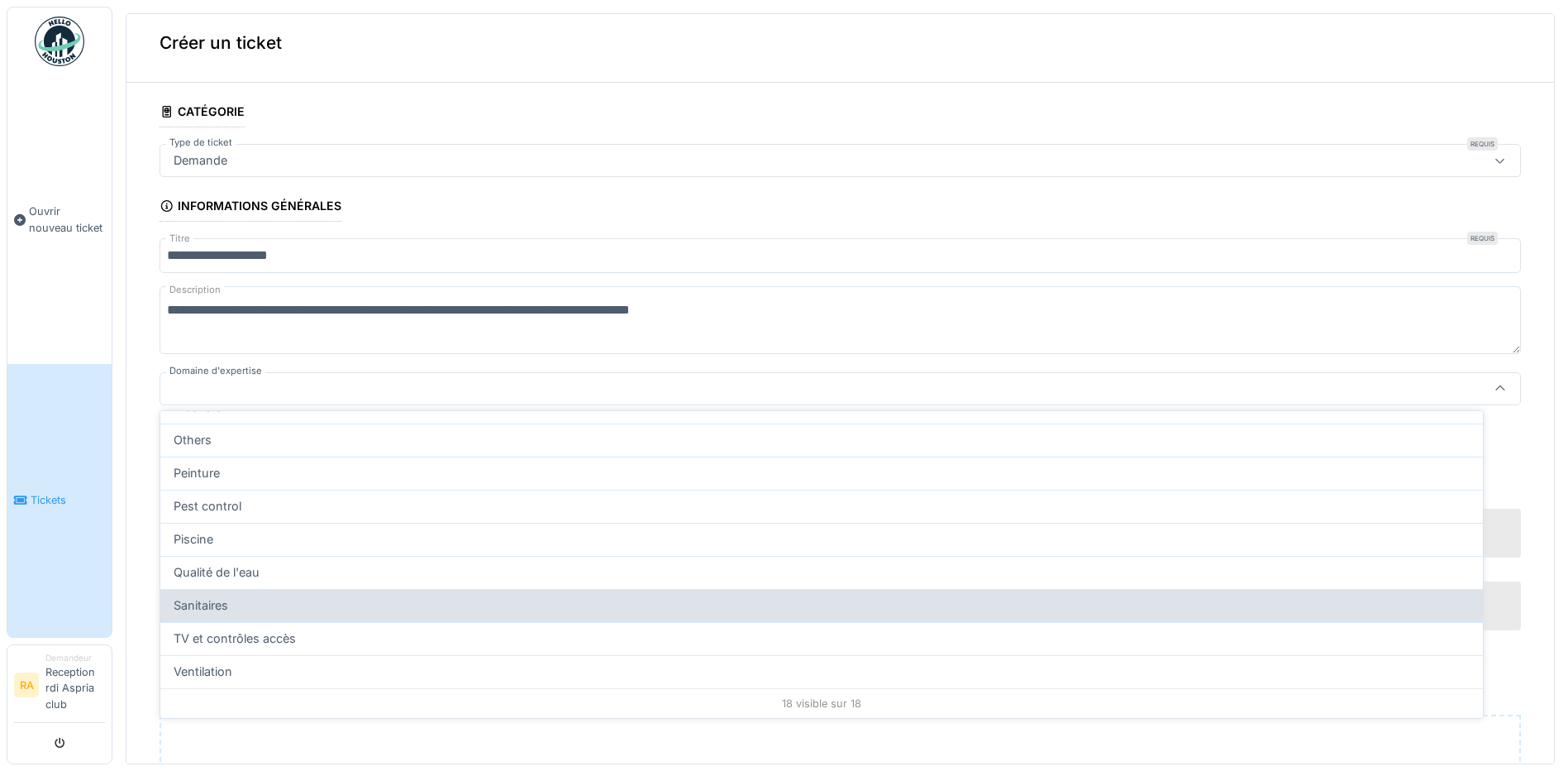
click at [279, 597] on div "Sanitaires" at bounding box center [822, 605] width 1297 height 19
type input "****"
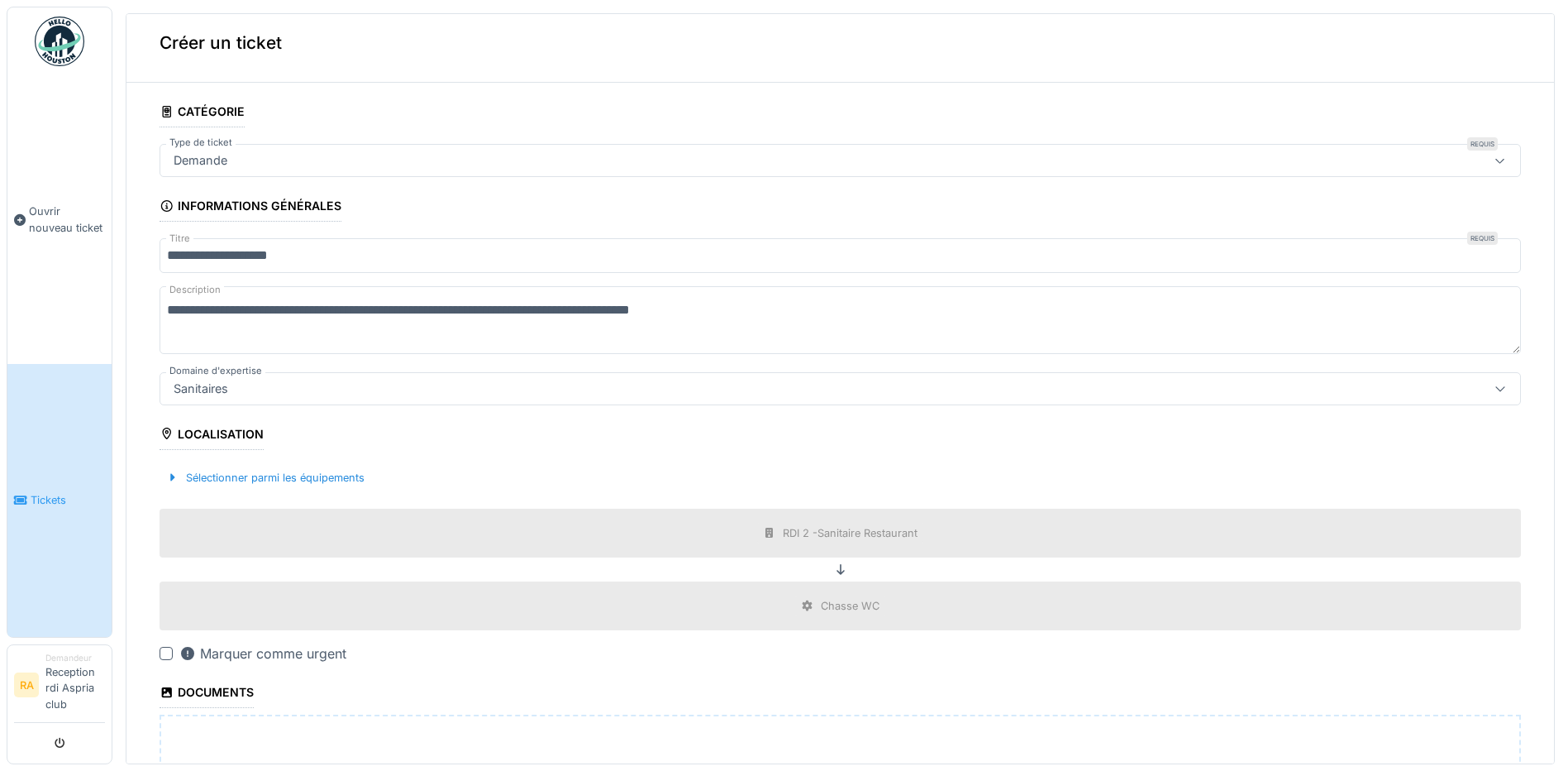
click at [240, 383] on div "Sanitaires" at bounding box center [766, 389] width 1199 height 19
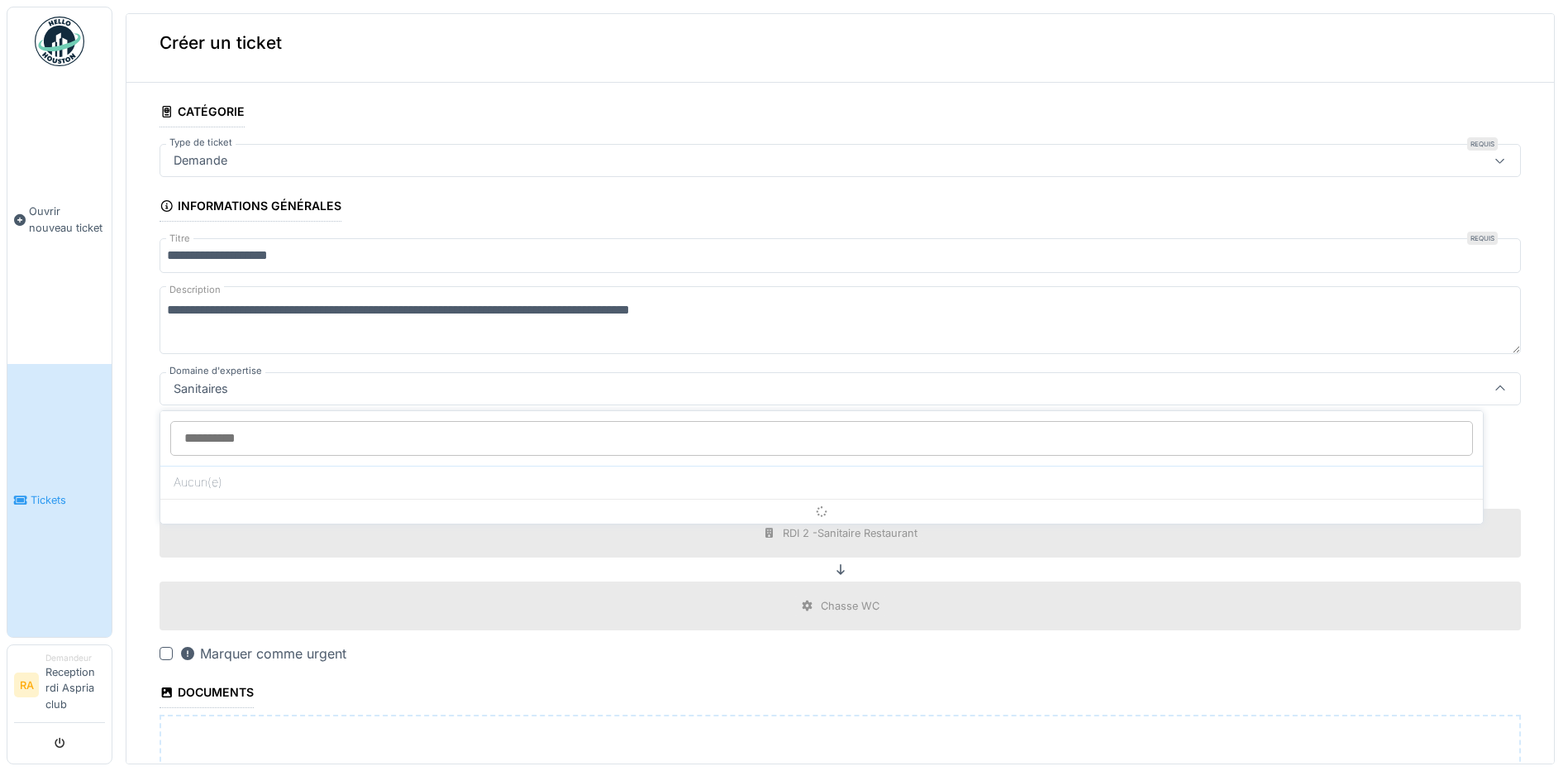
scroll to position [4, 0]
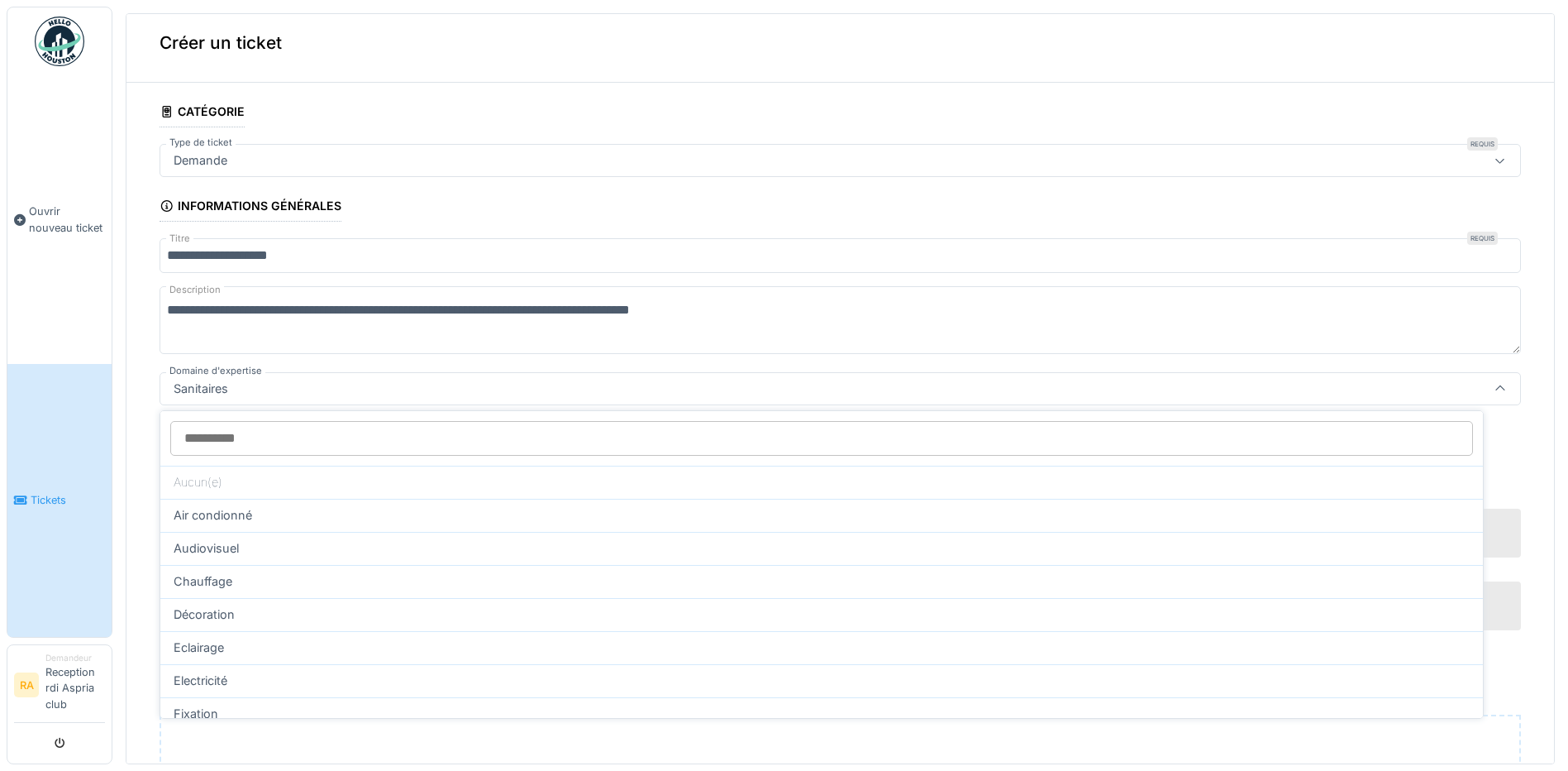
click at [240, 383] on div "Sanitaires" at bounding box center [766, 389] width 1199 height 19
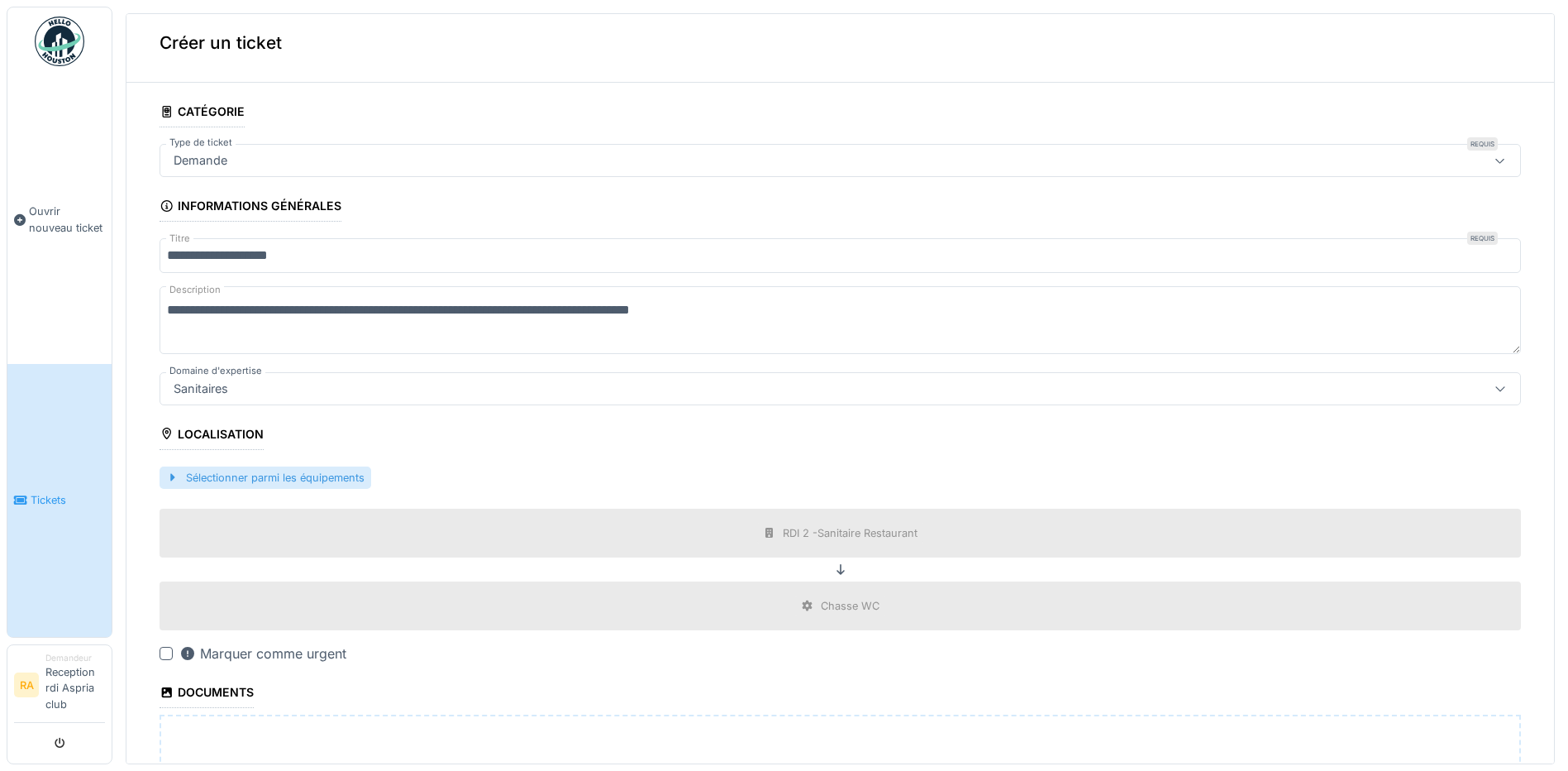
click at [211, 473] on div "Sélectionner parmi les équipements" at bounding box center [265, 477] width 211 height 22
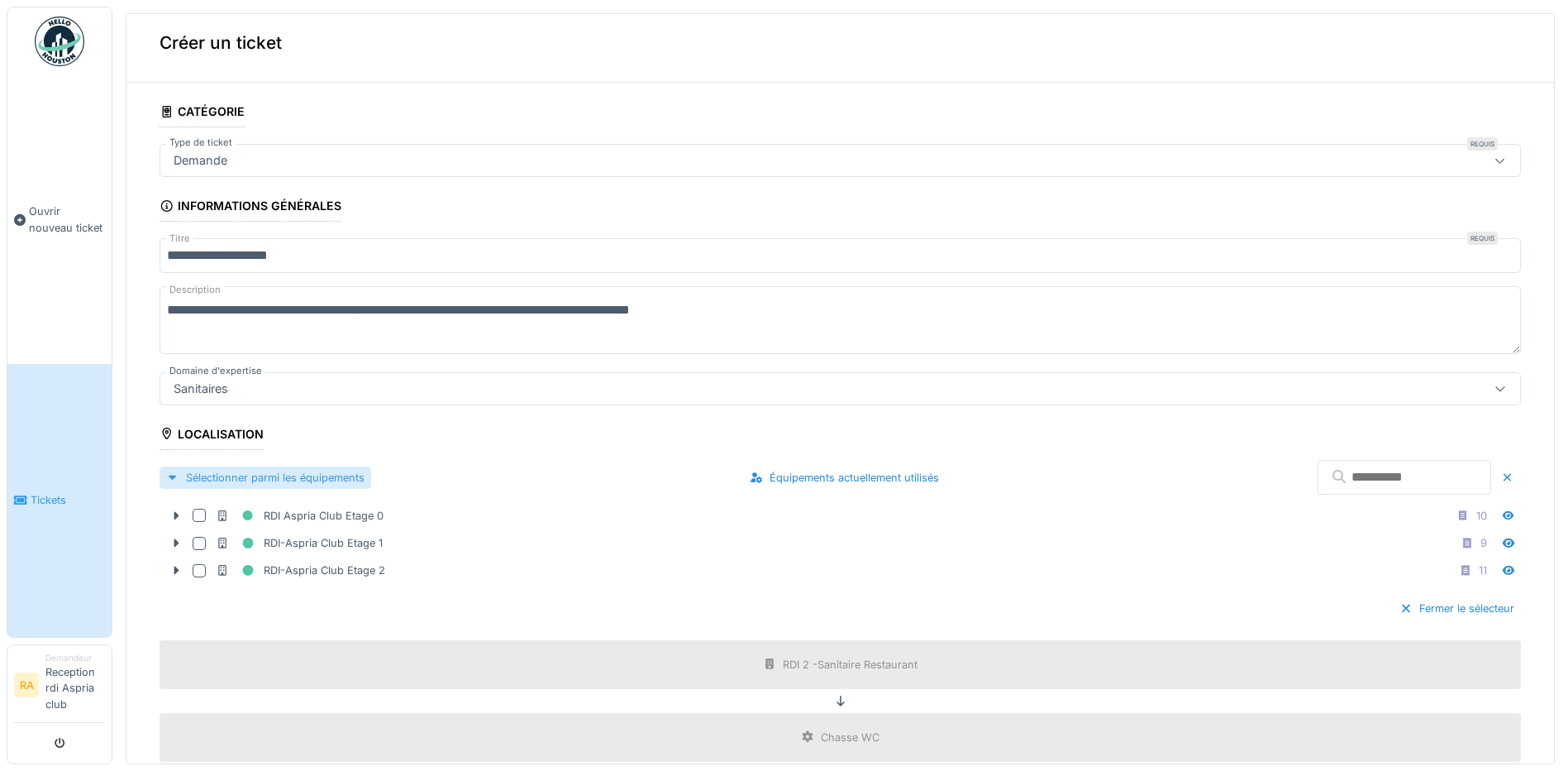
click at [211, 473] on div "Sélectionner parmi les équipements" at bounding box center [265, 477] width 211 height 22
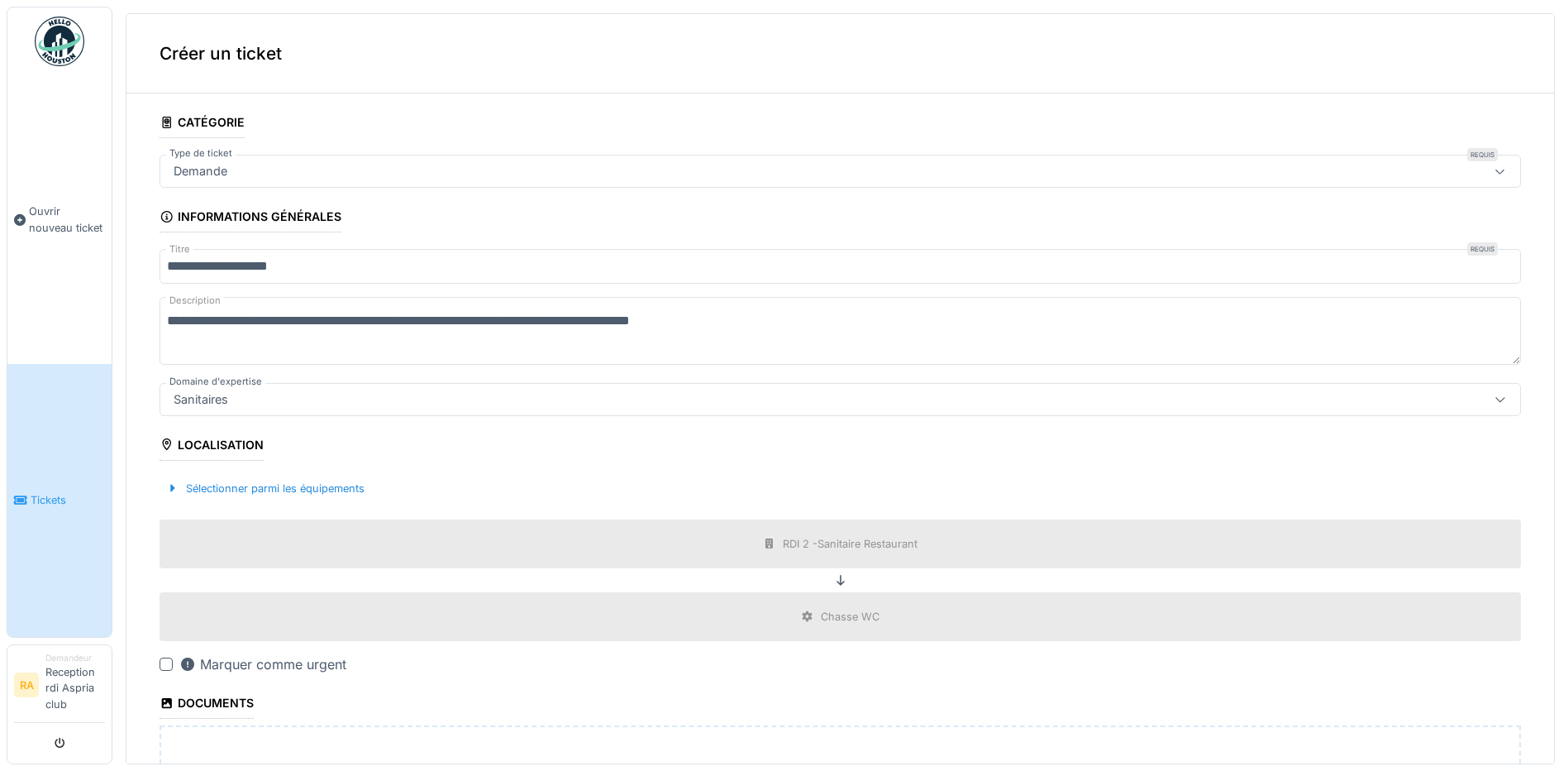
scroll to position [0, 0]
click at [902, 316] on textarea "**********" at bounding box center [840, 330] width 1362 height 68
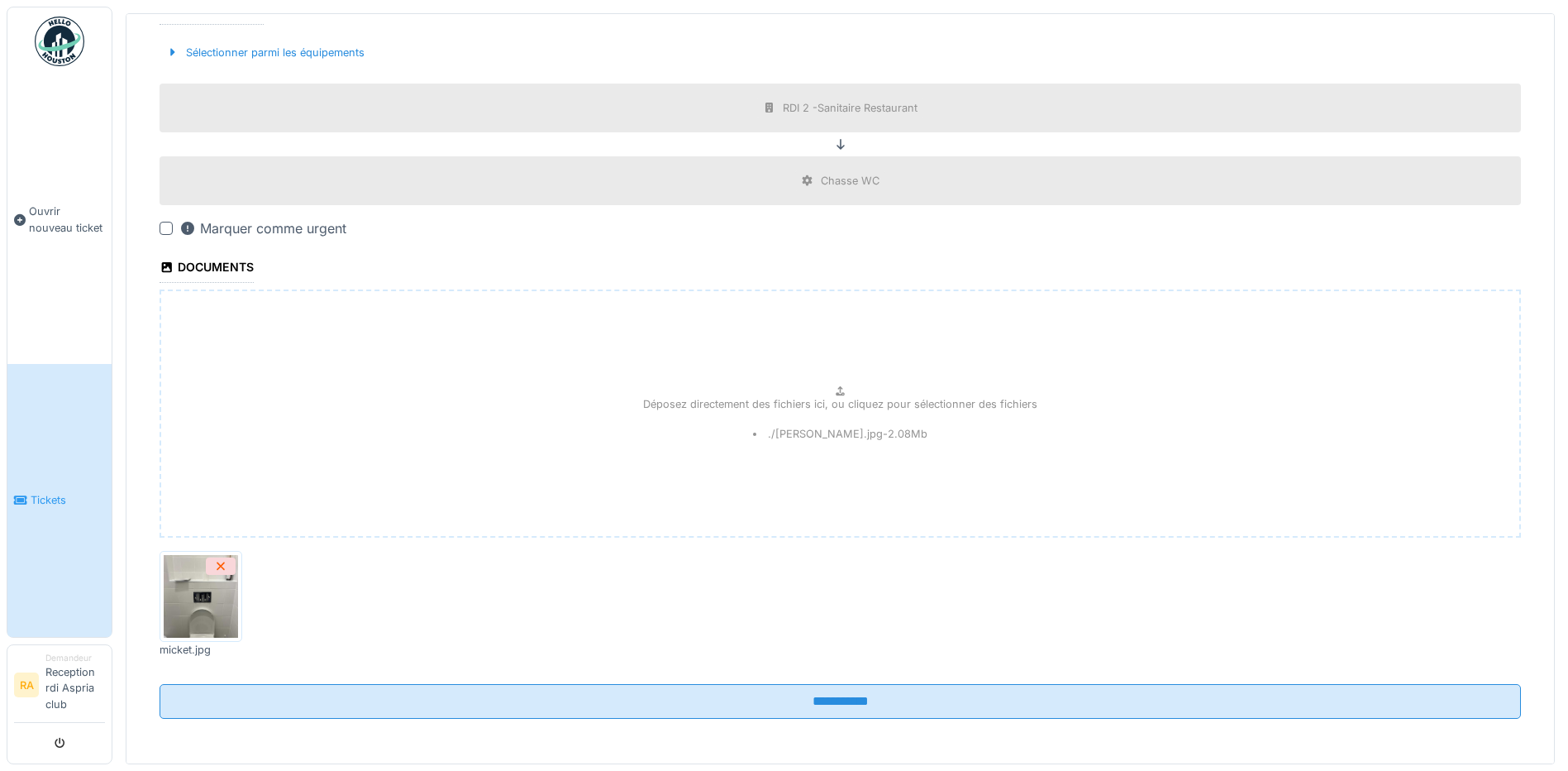
scroll to position [437, 0]
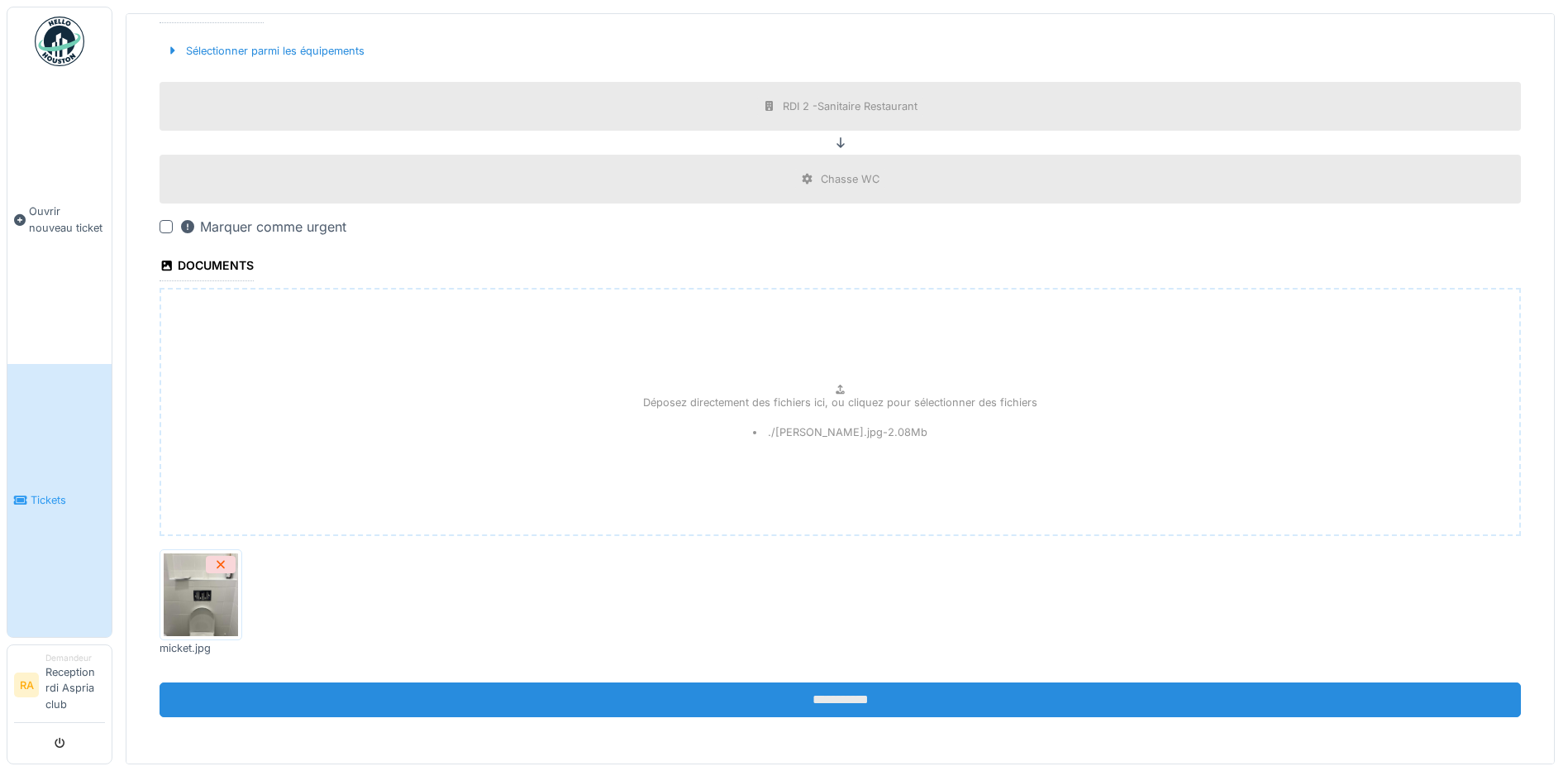
type textarea "**********"
click at [534, 699] on input "**********" at bounding box center [840, 699] width 1362 height 34
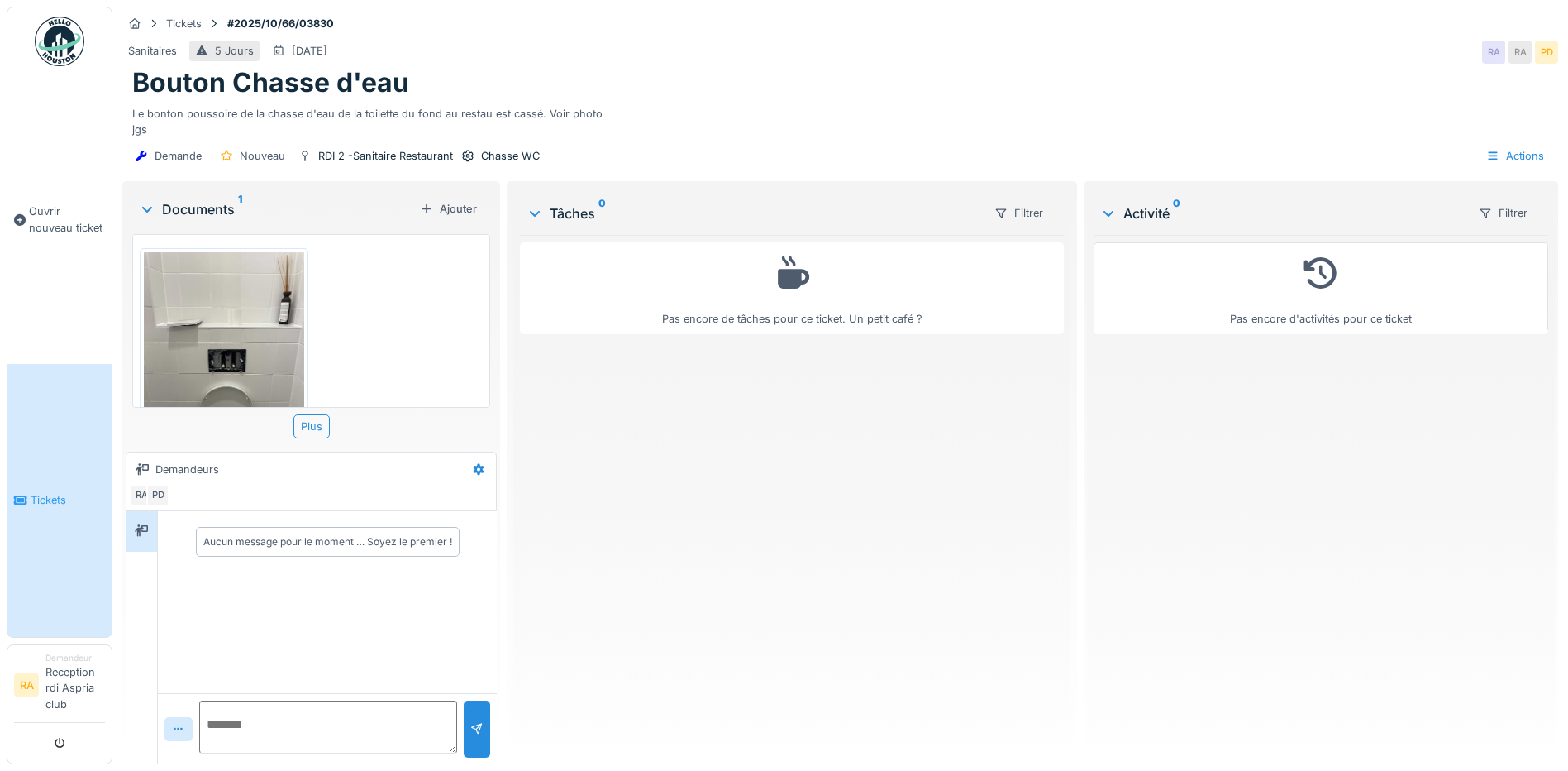
click at [226, 345] on img at bounding box center [224, 359] width 160 height 213
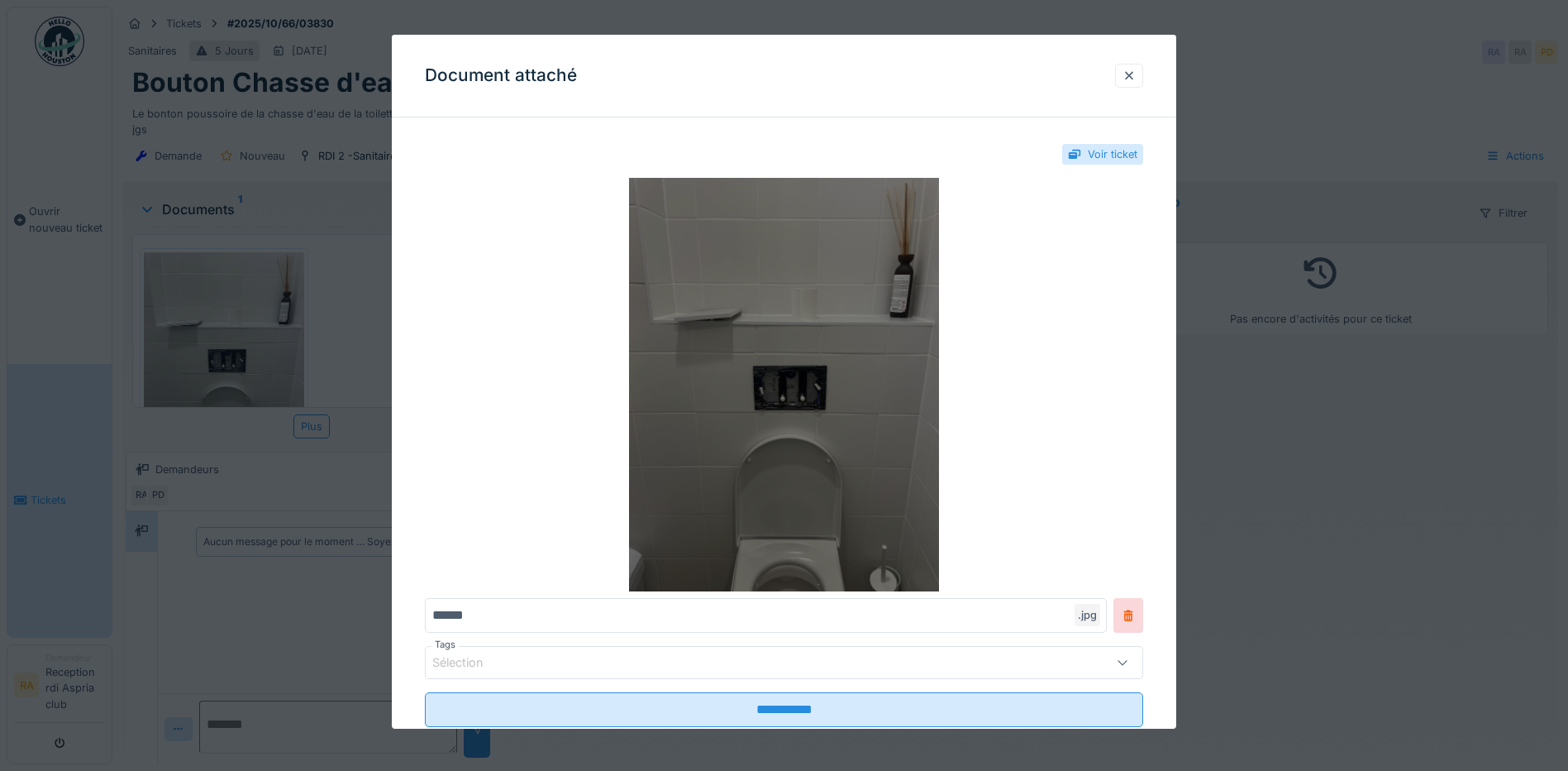
click at [804, 531] on img at bounding box center [784, 384] width 719 height 413
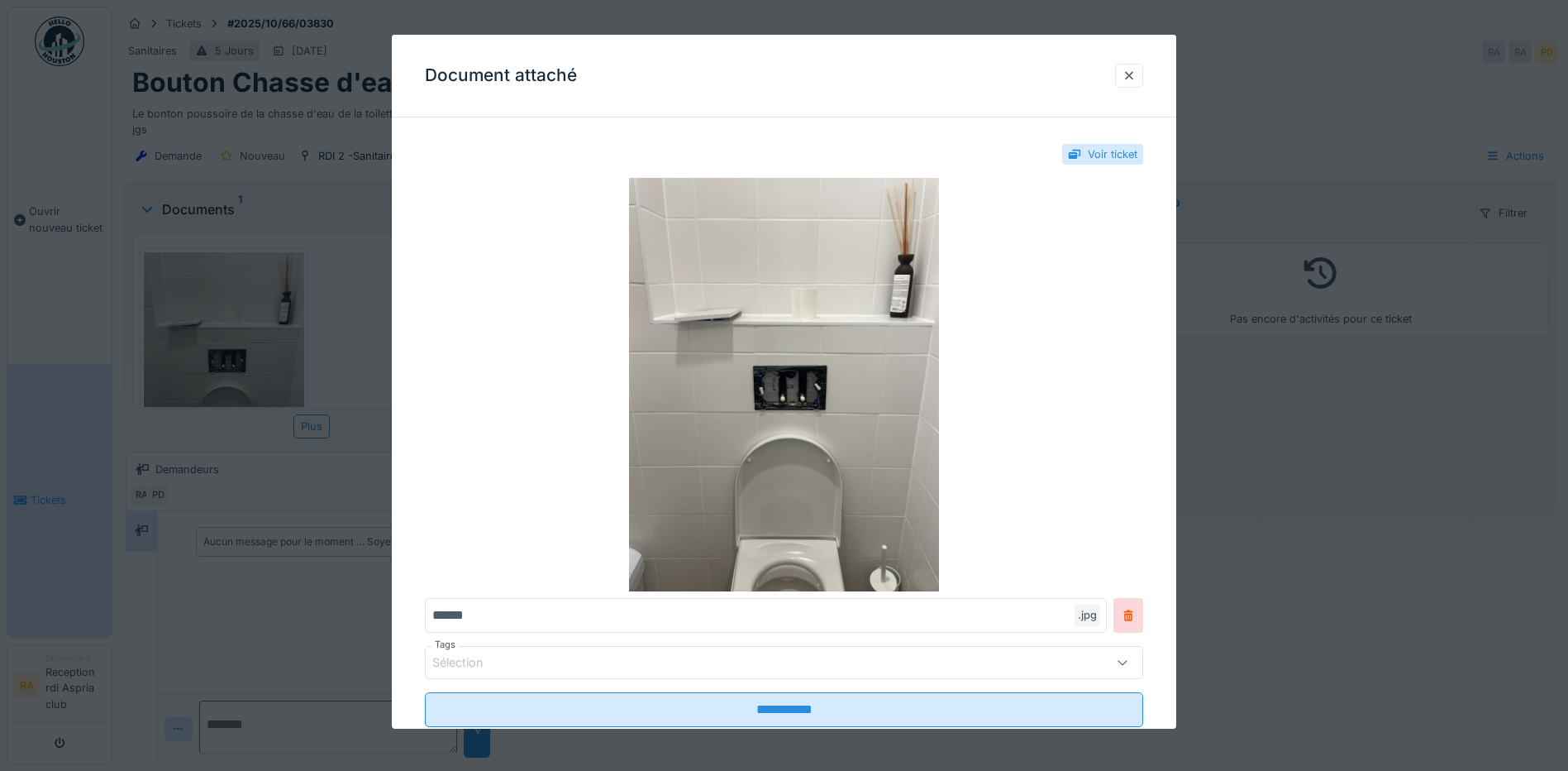
click at [338, 308] on div at bounding box center [784, 385] width 1568 height 771
